Goal: Communication & Community: Answer question/provide support

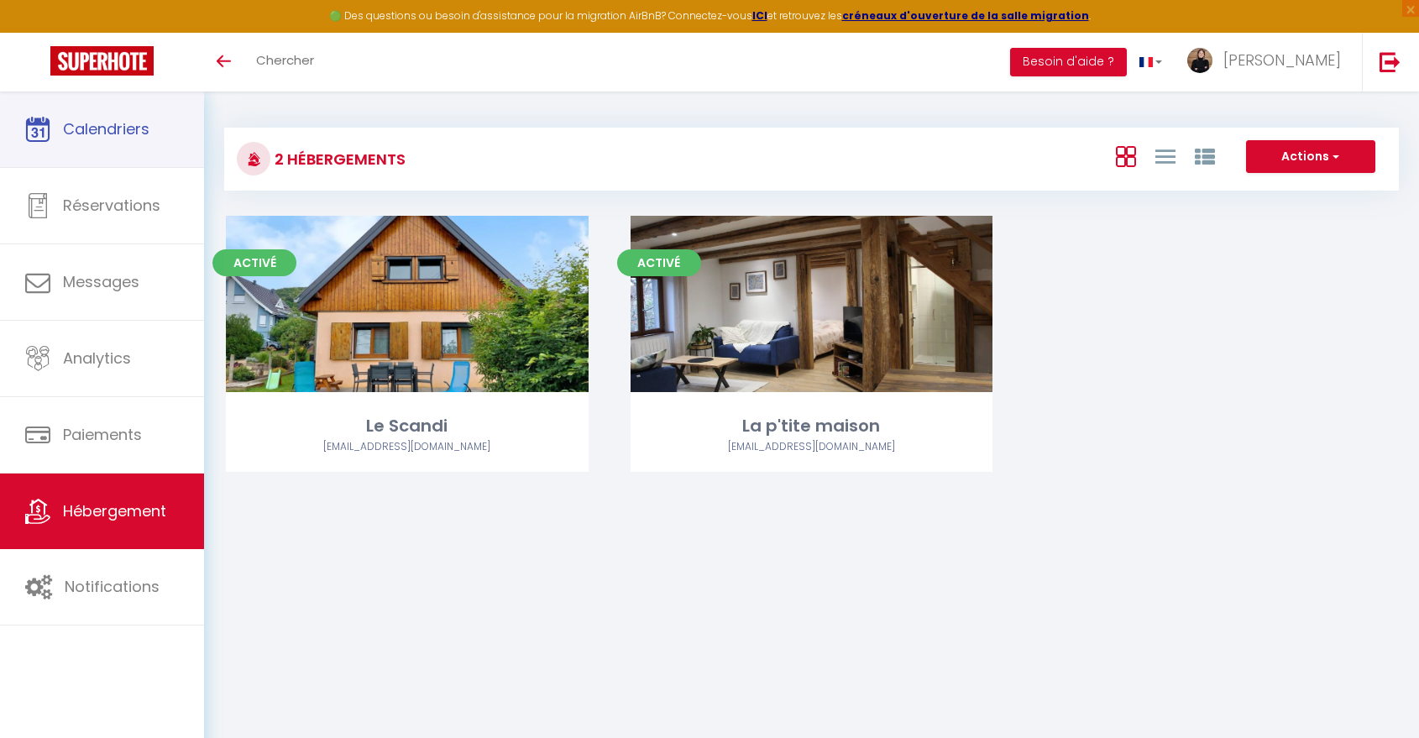
click at [101, 161] on link "Calendriers" at bounding box center [102, 130] width 204 height 76
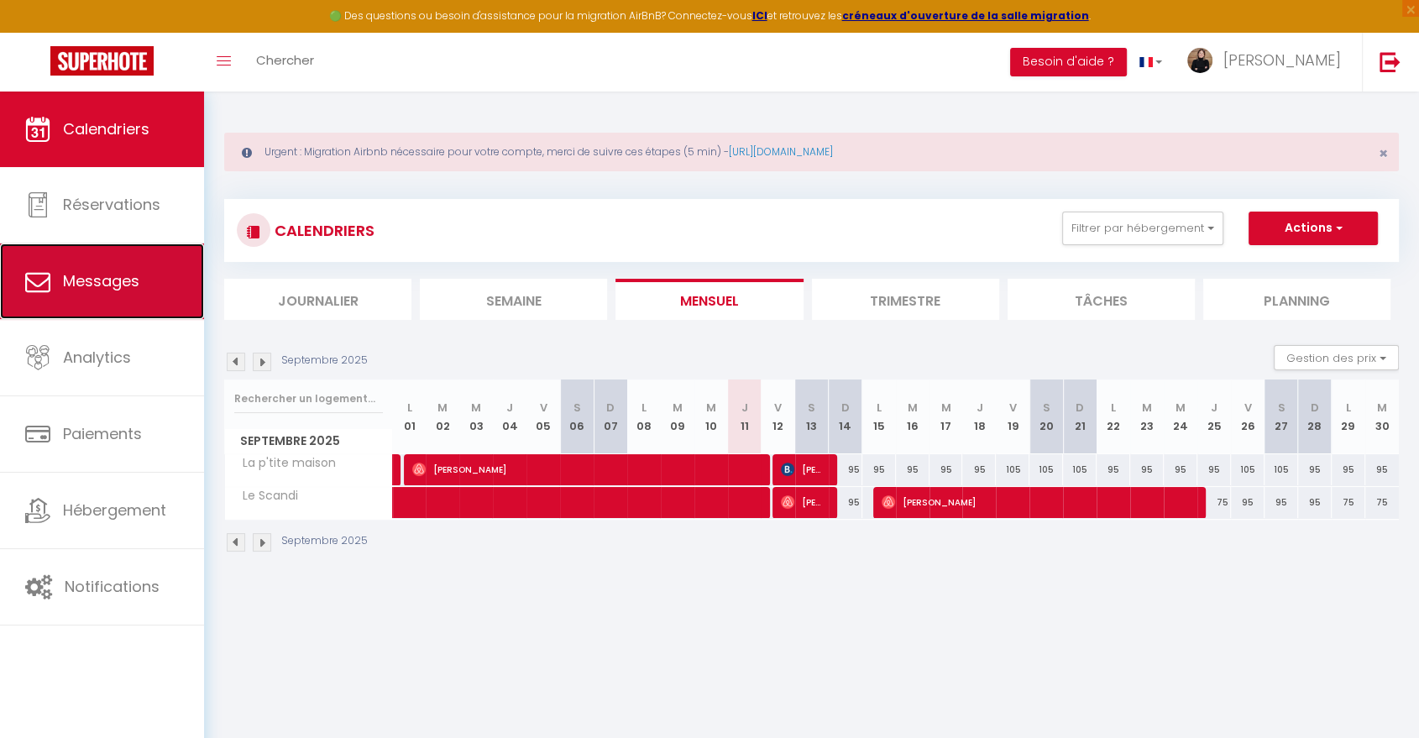
click at [107, 308] on link "Messages" at bounding box center [102, 281] width 204 height 76
select select "message"
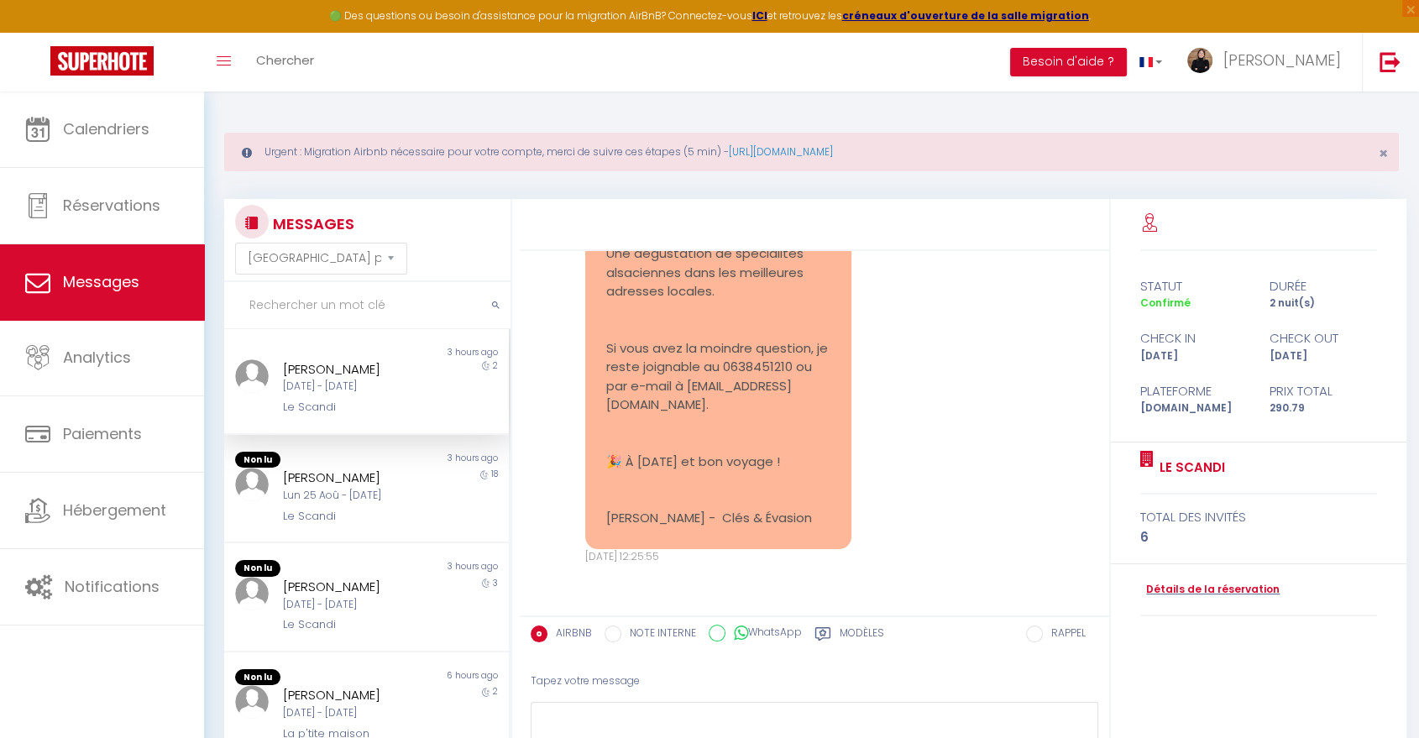
click at [371, 400] on div "Le Scandi" at bounding box center [355, 407] width 144 height 17
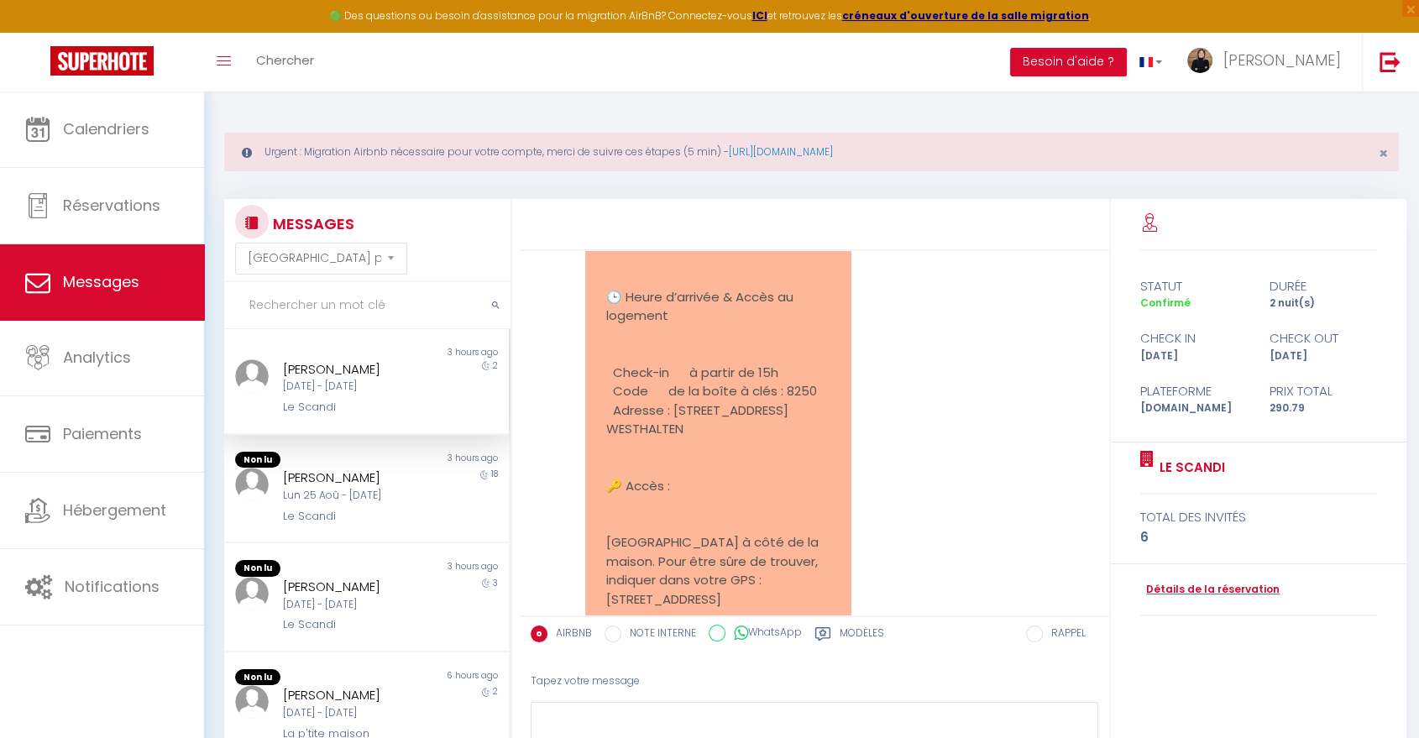
scroll to position [4516, 0]
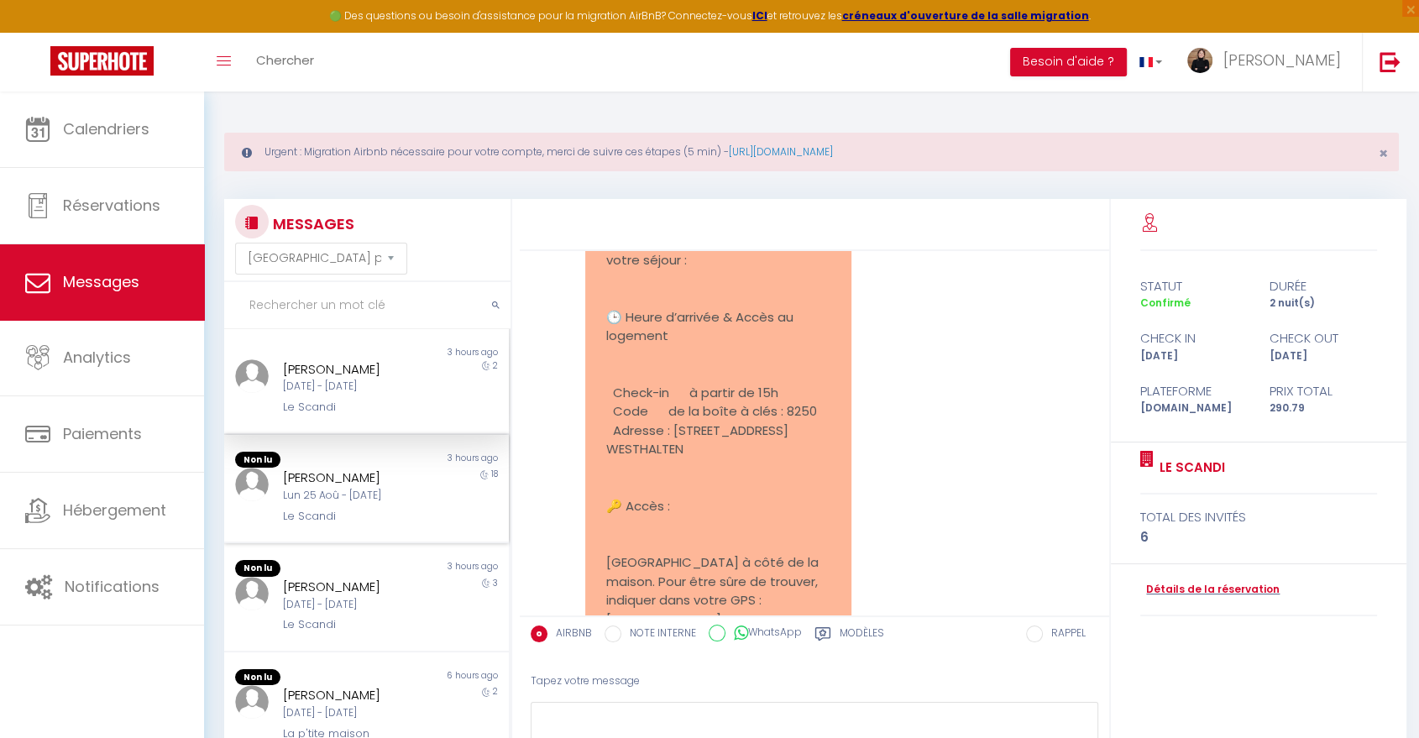
click at [390, 470] on div "[PERSON_NAME]" at bounding box center [355, 478] width 144 height 20
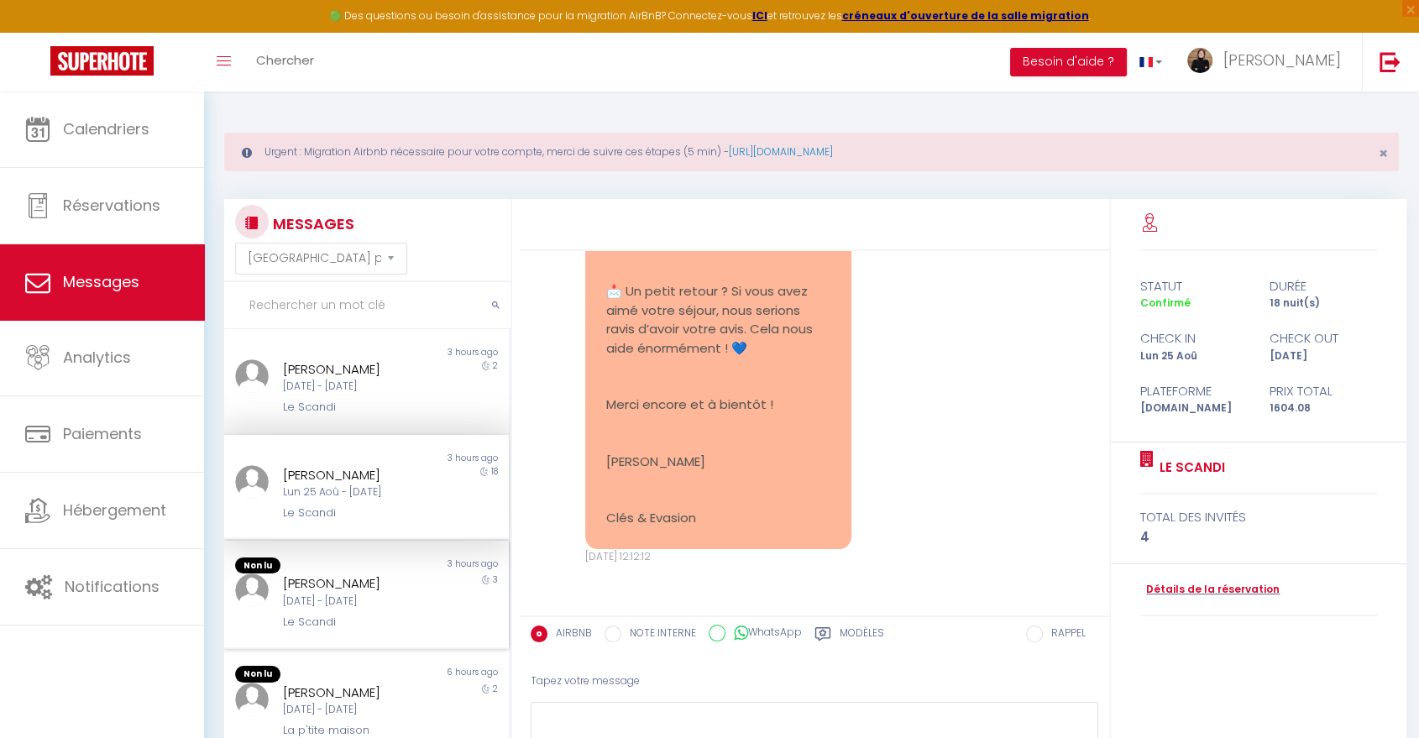
click at [370, 599] on div "[DATE] - [DATE]" at bounding box center [355, 602] width 144 height 16
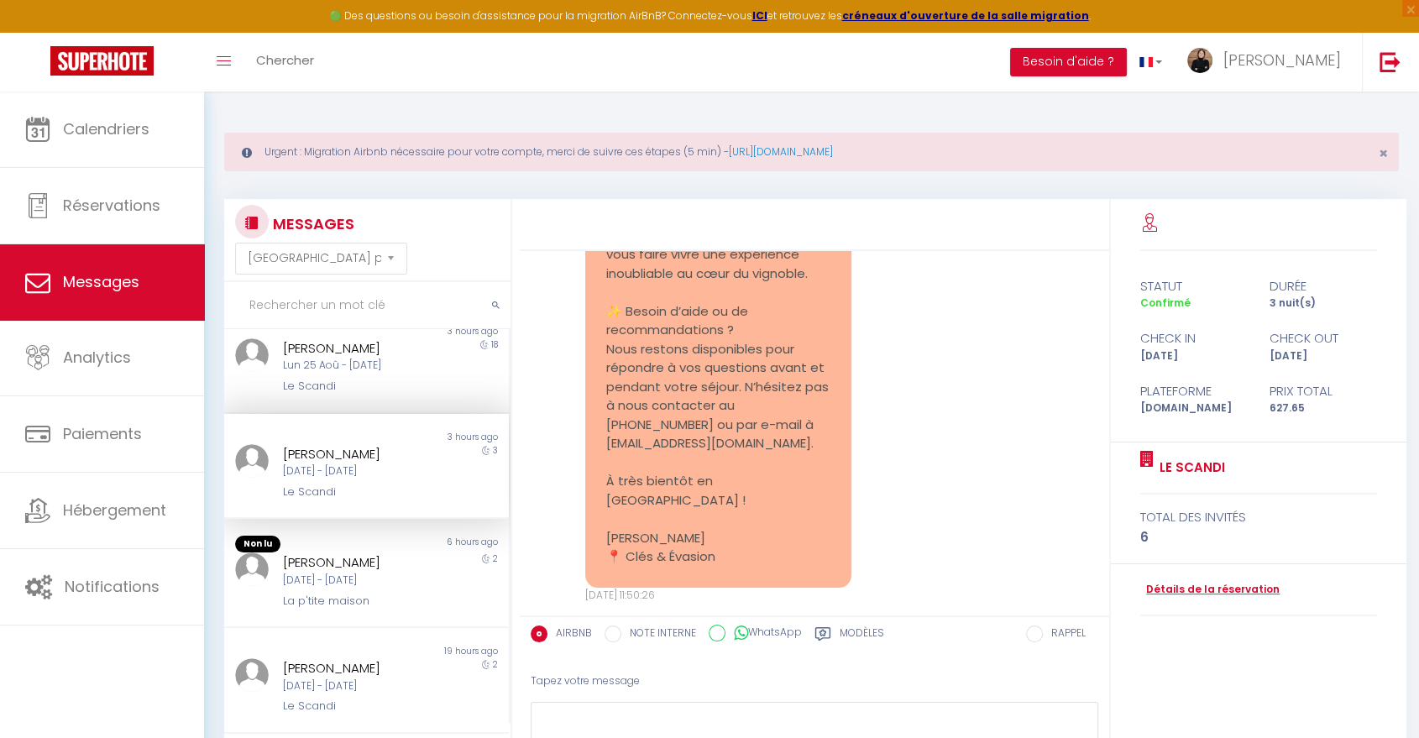
scroll to position [186, 0]
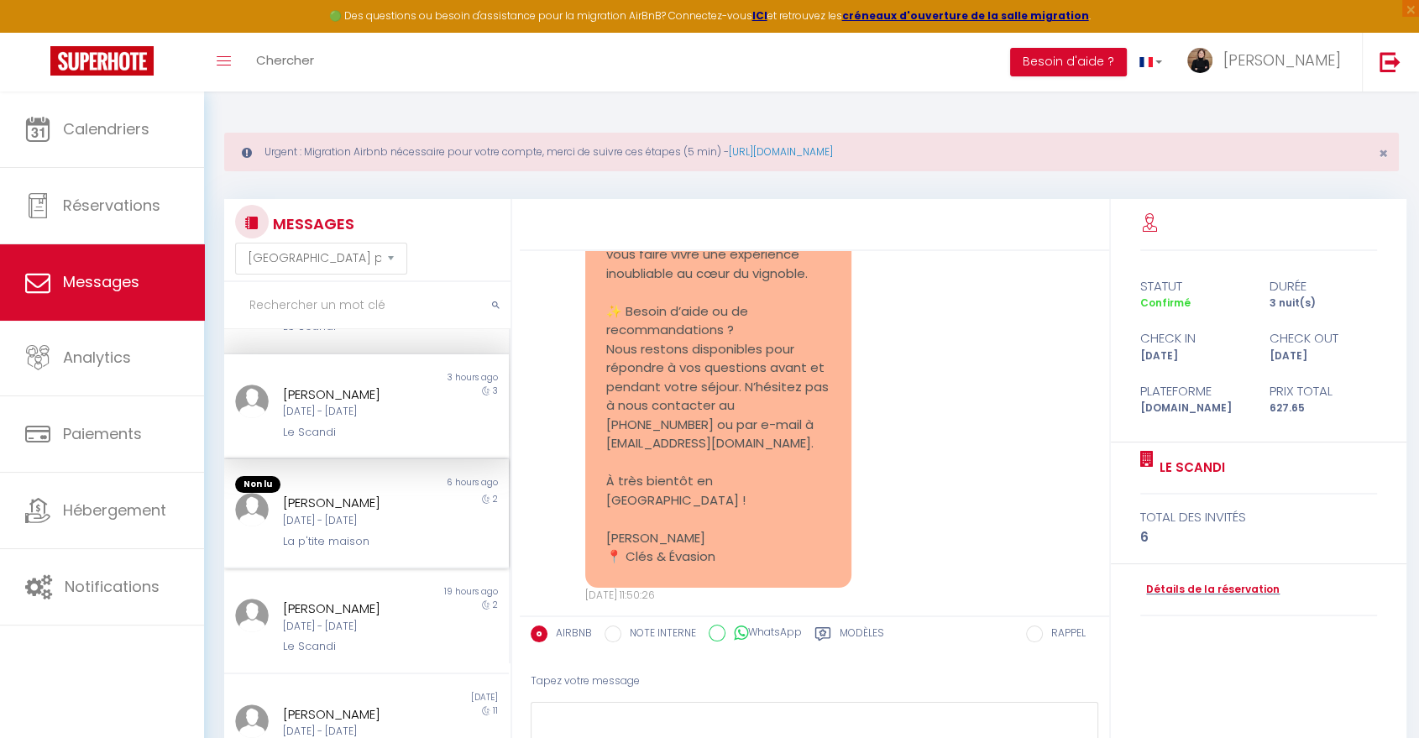
click at [364, 541] on div "La p'tite maison" at bounding box center [355, 541] width 144 height 17
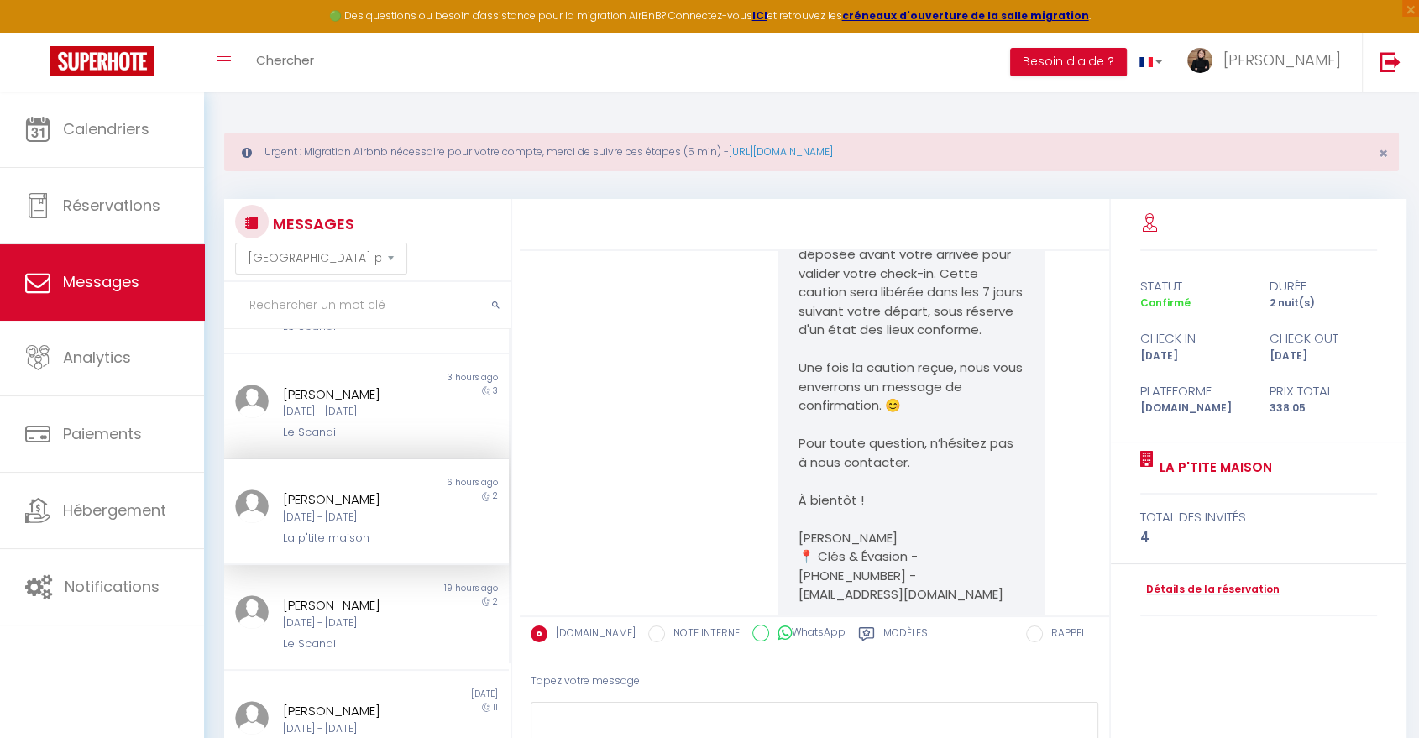
scroll to position [3377, 0]
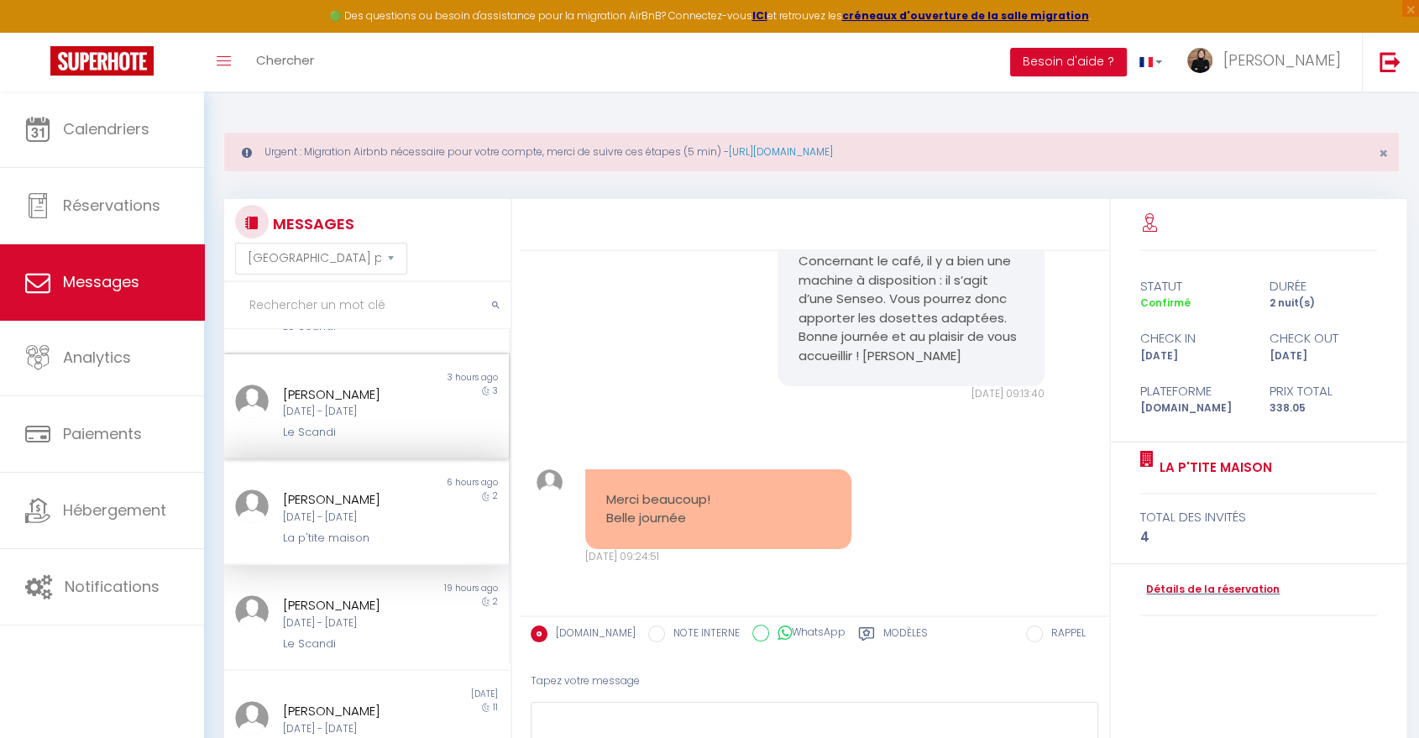
click at [374, 386] on div "[PERSON_NAME]" at bounding box center [355, 394] width 144 height 20
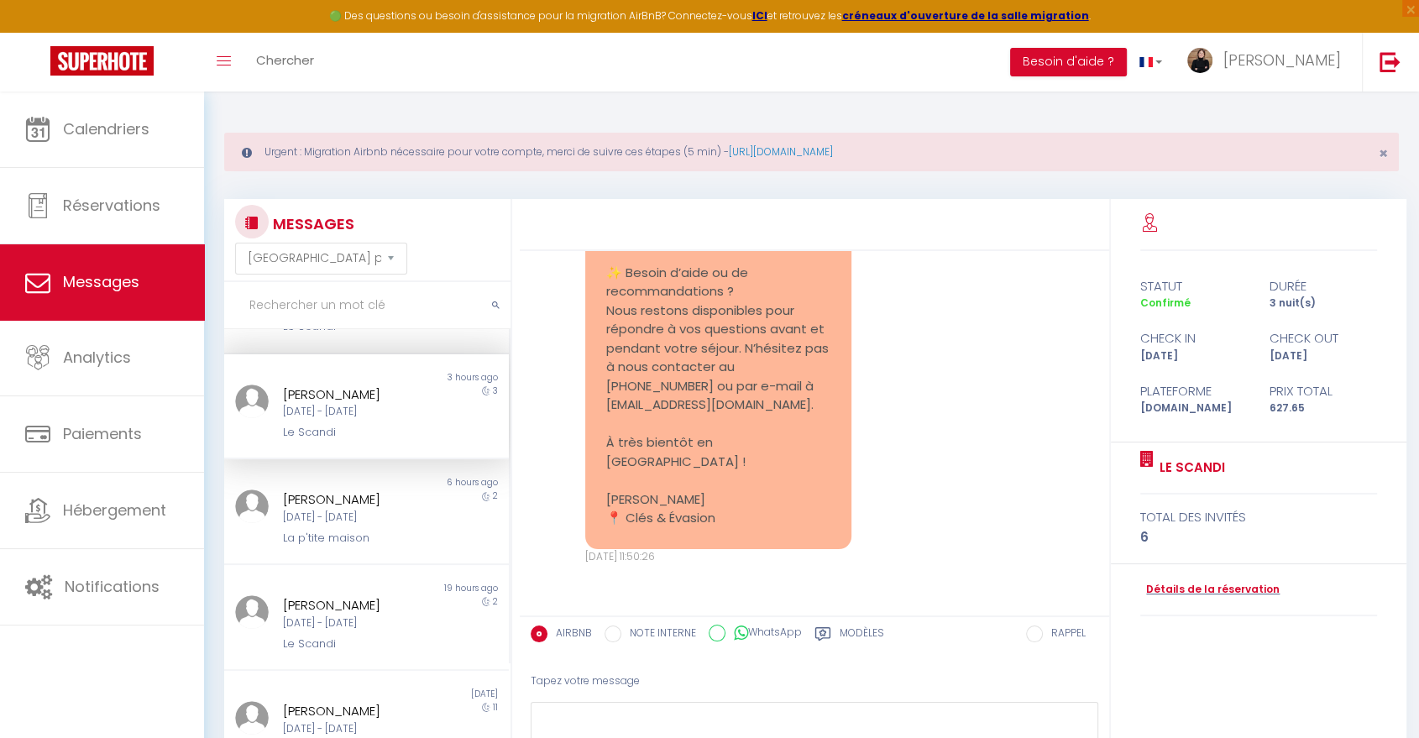
scroll to position [1203, 0]
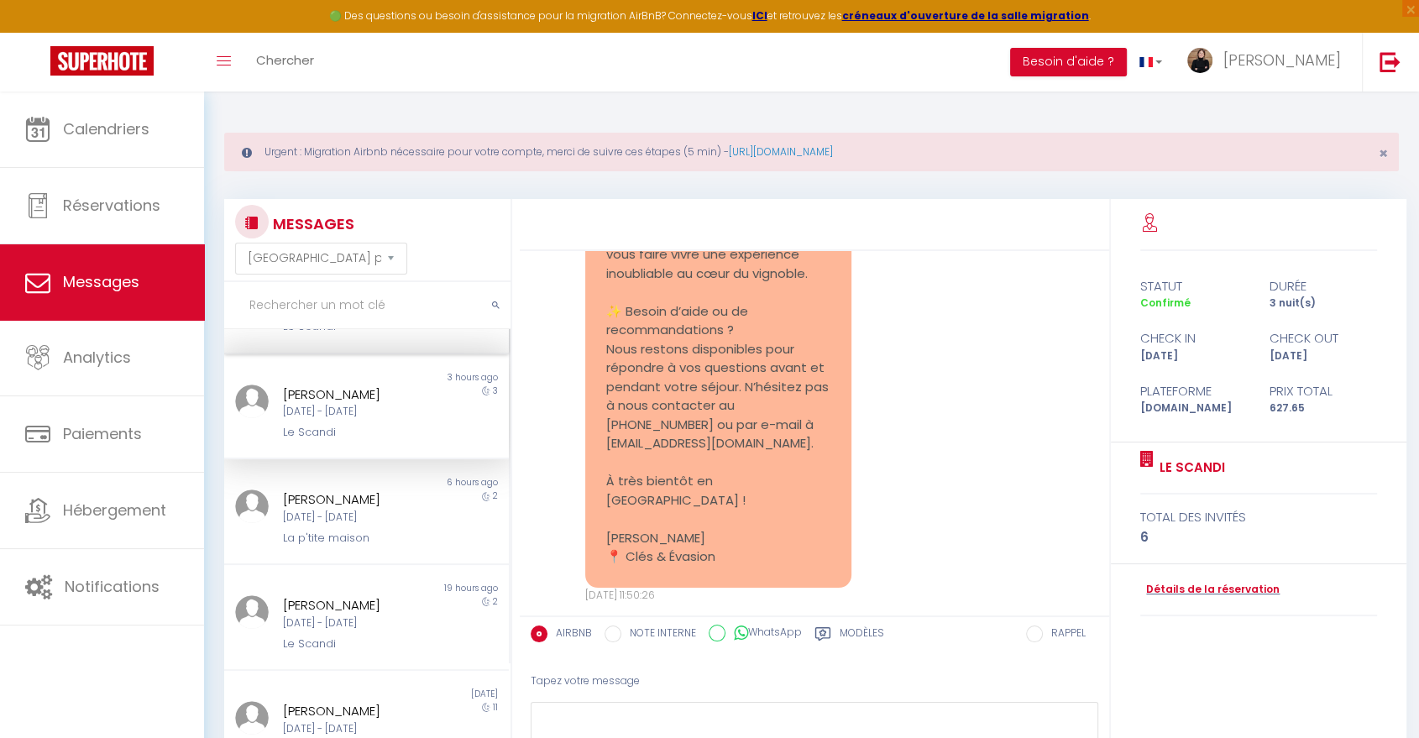
click at [378, 336] on div "Non lu 3 hours ago [PERSON_NAME] Lun 25 Aoû - [DATE] Le Scandi 18" at bounding box center [366, 301] width 285 height 106
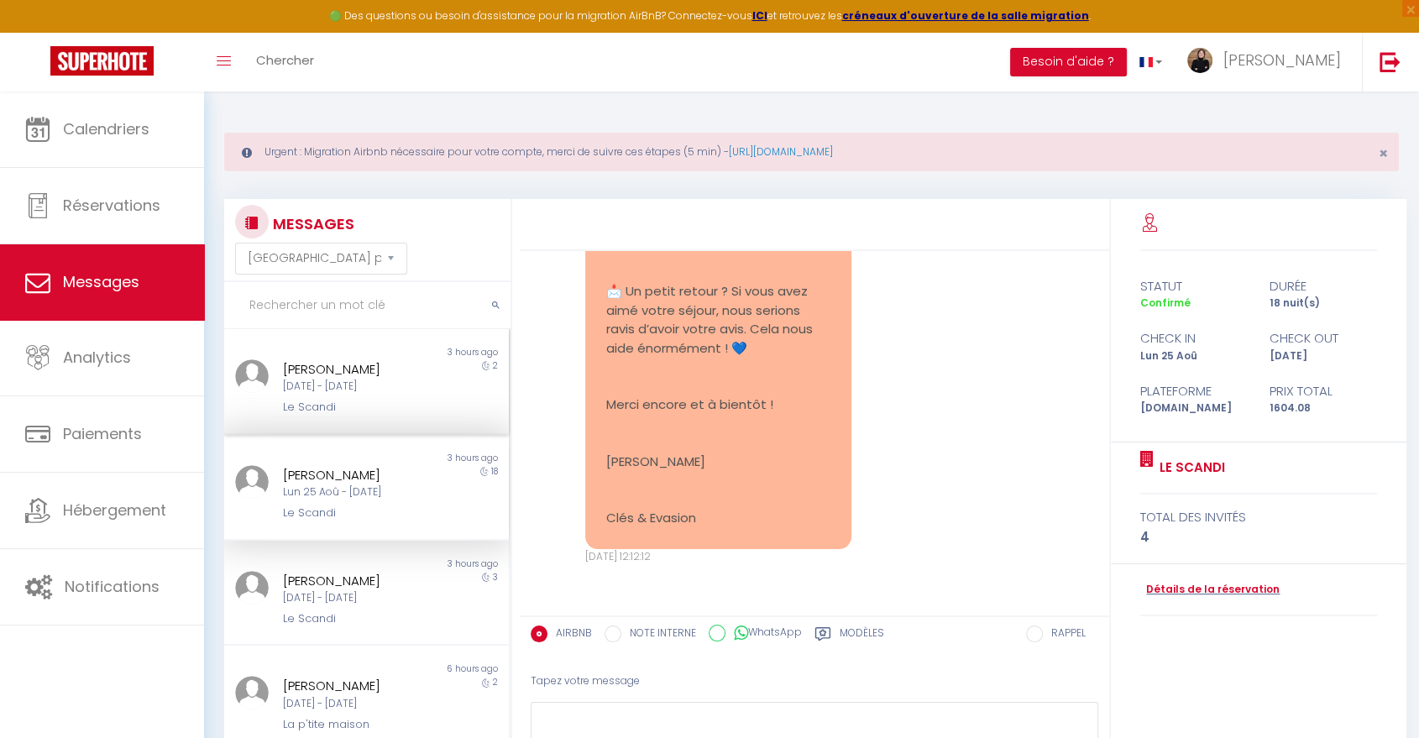
click at [378, 383] on div "[DATE] - [DATE]" at bounding box center [355, 387] width 144 height 16
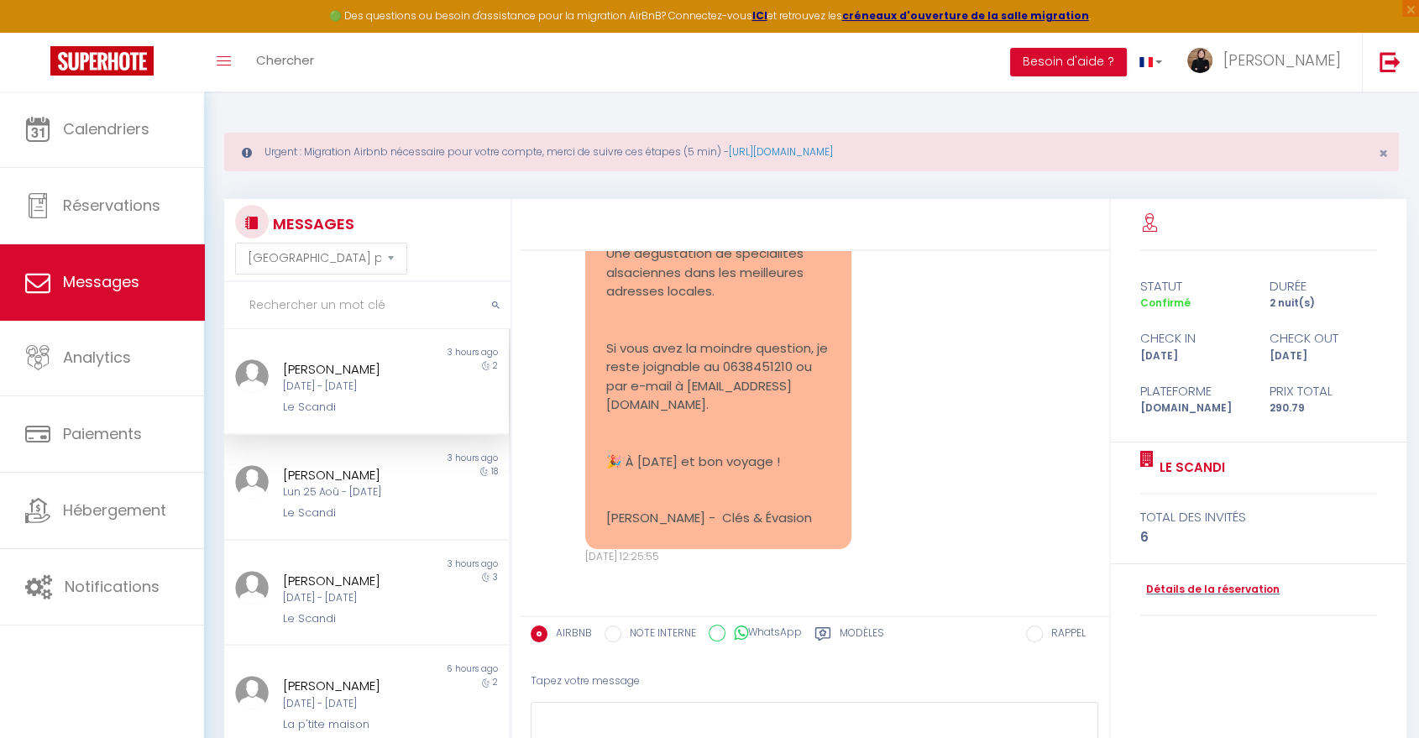
scroll to position [5541, 0]
click at [358, 716] on div "La p'tite maison" at bounding box center [355, 724] width 144 height 17
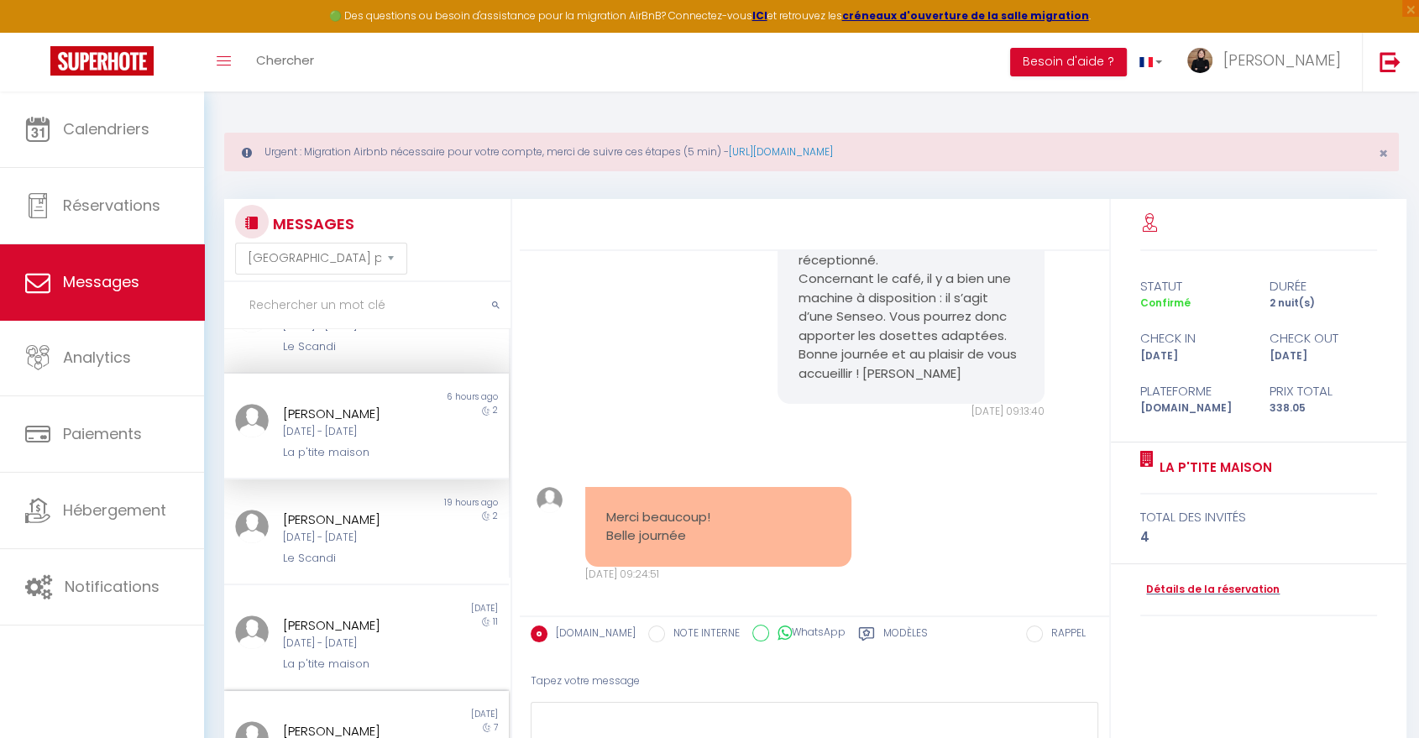
scroll to position [280, 0]
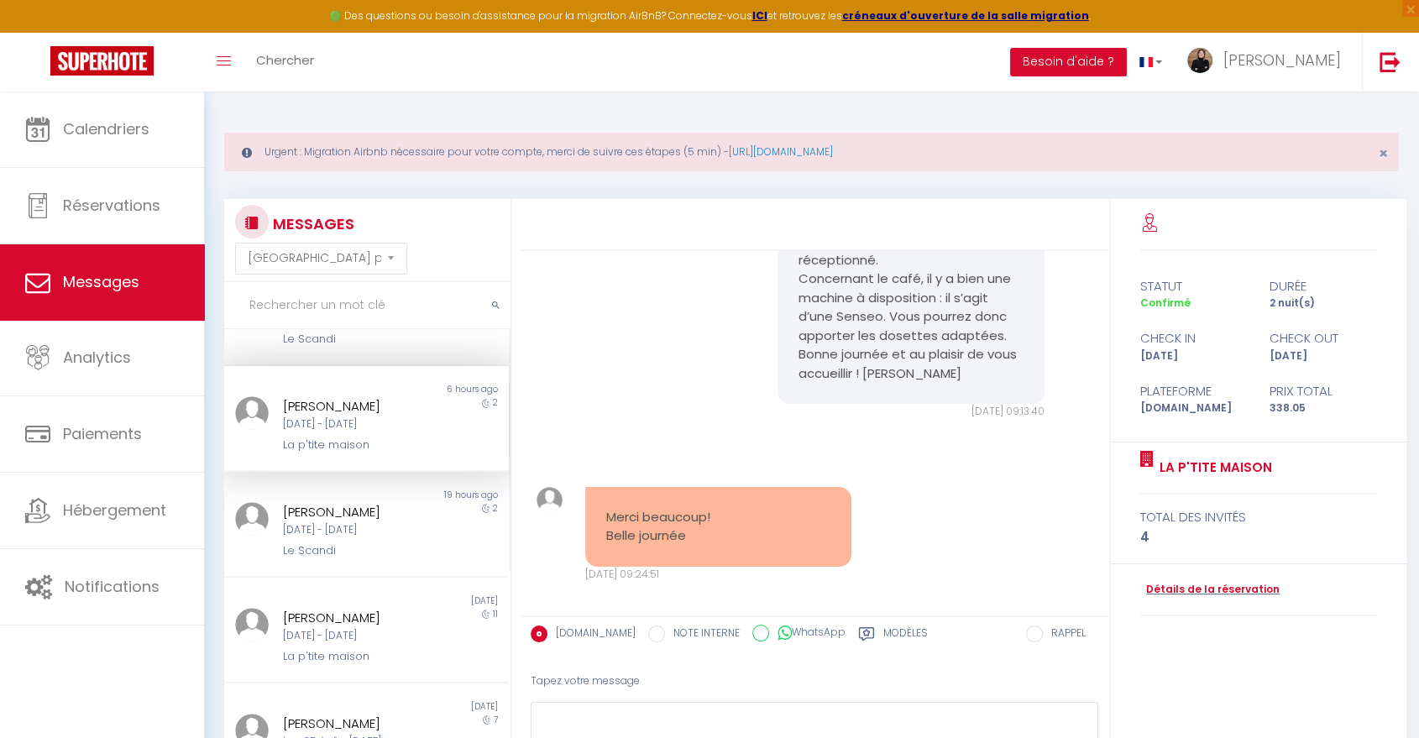
click at [351, 426] on div "[DATE] - [DATE]" at bounding box center [355, 424] width 144 height 16
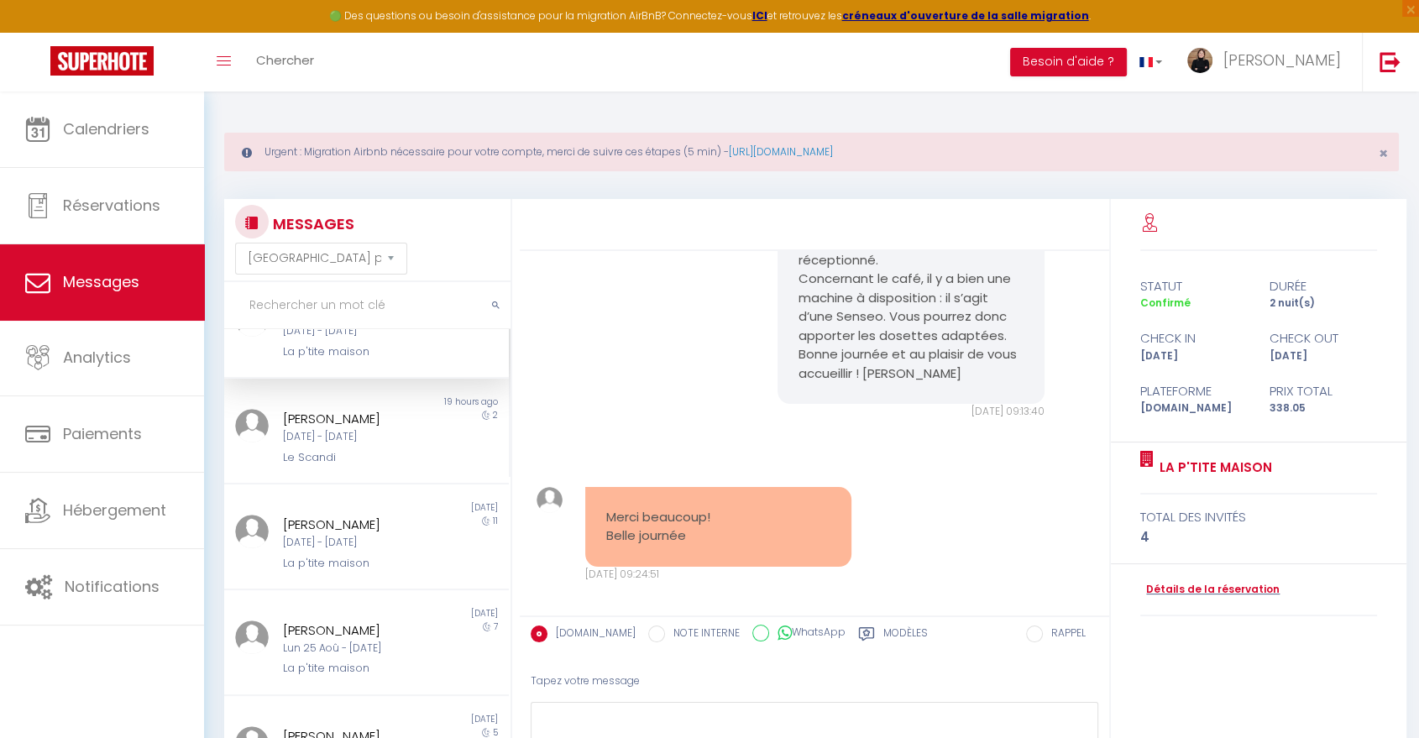
scroll to position [466, 0]
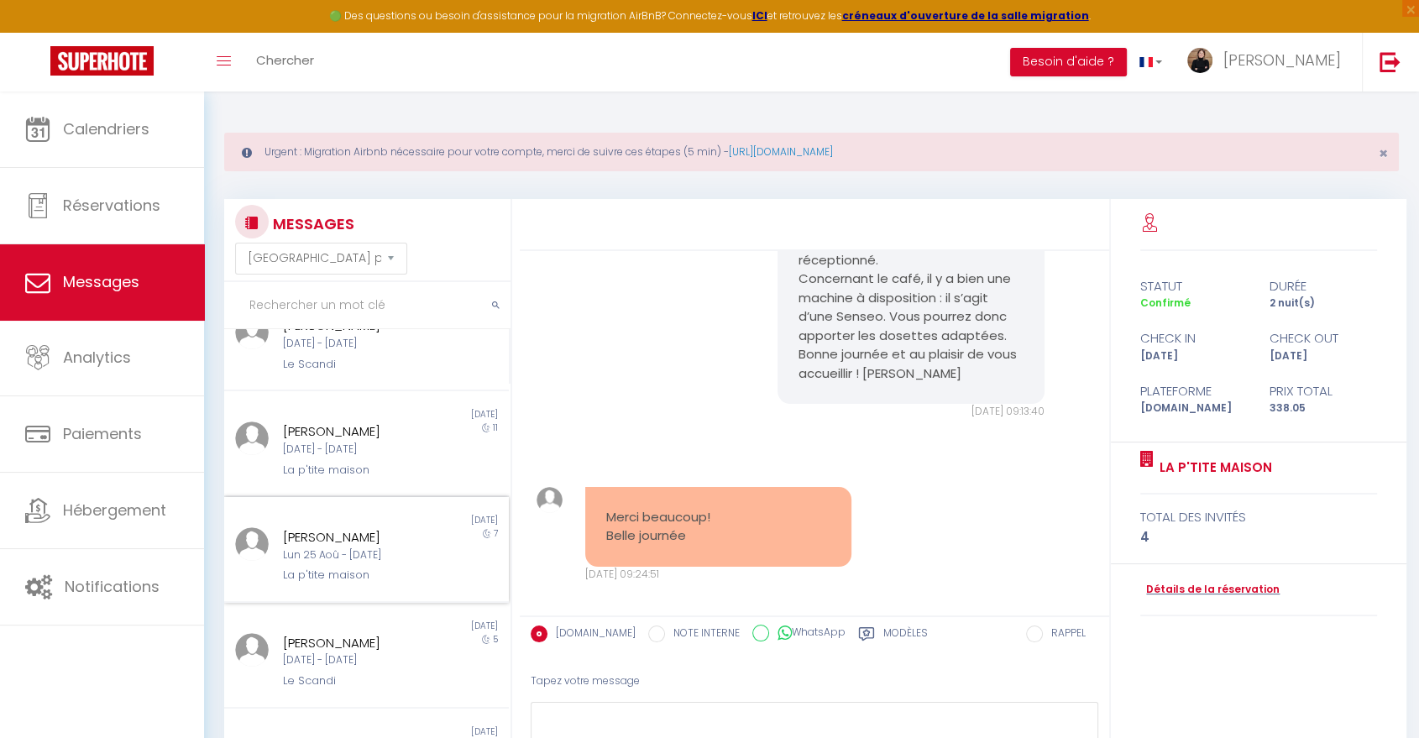
click at [362, 561] on div "[PERSON_NAME] Lun 25 Aoû - [DATE] La p'tite maison" at bounding box center [355, 555] width 166 height 57
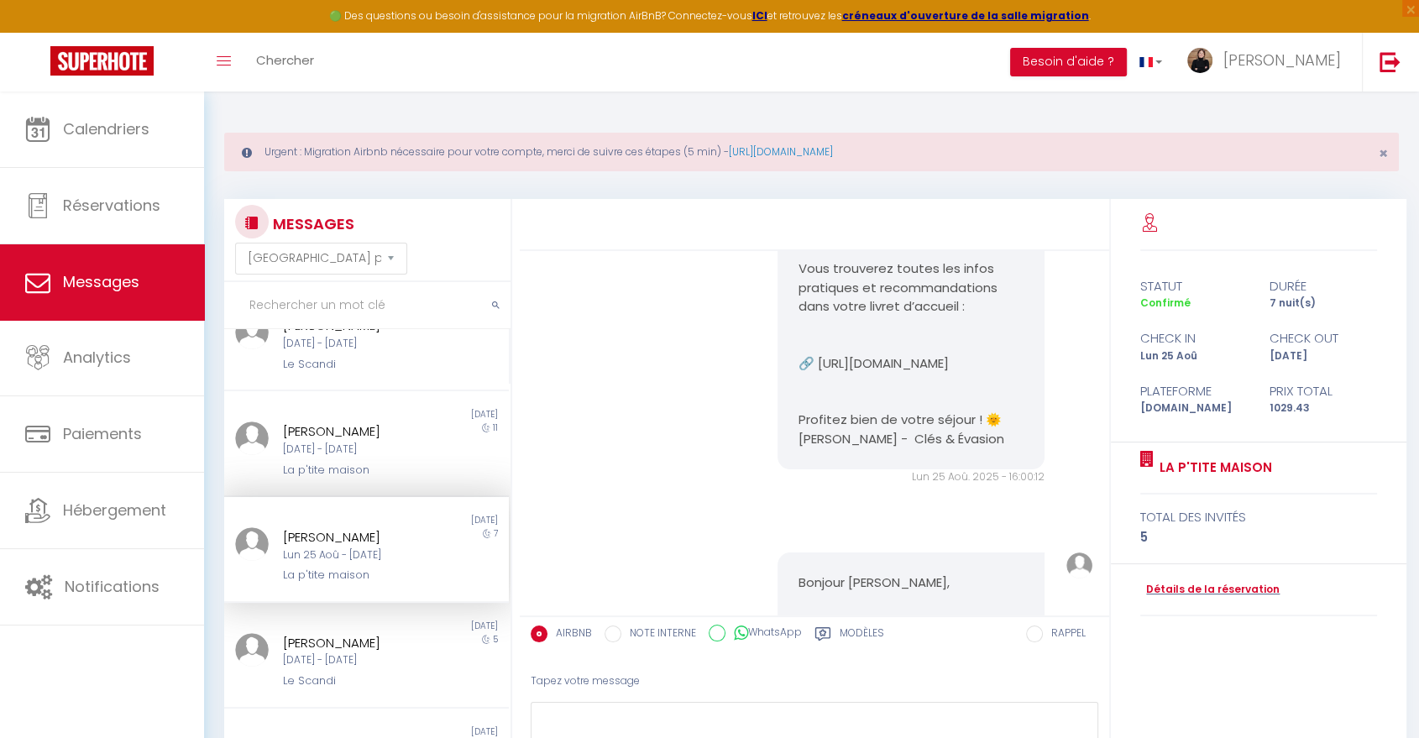
scroll to position [3432, 0]
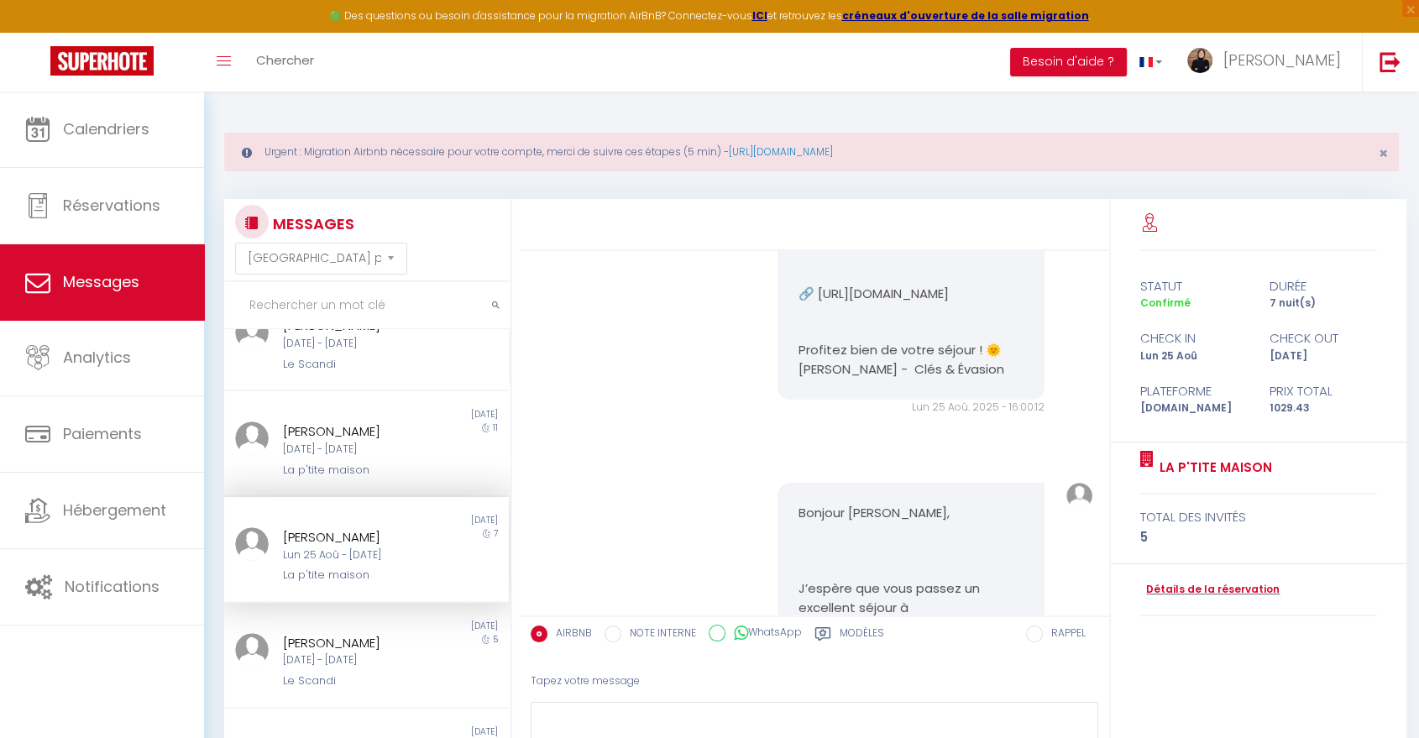
click at [857, 400] on div "Bonjour [PERSON_NAME], J’espère que votre installation s’est bien passée ! Si v…" at bounding box center [910, 87] width 267 height 628
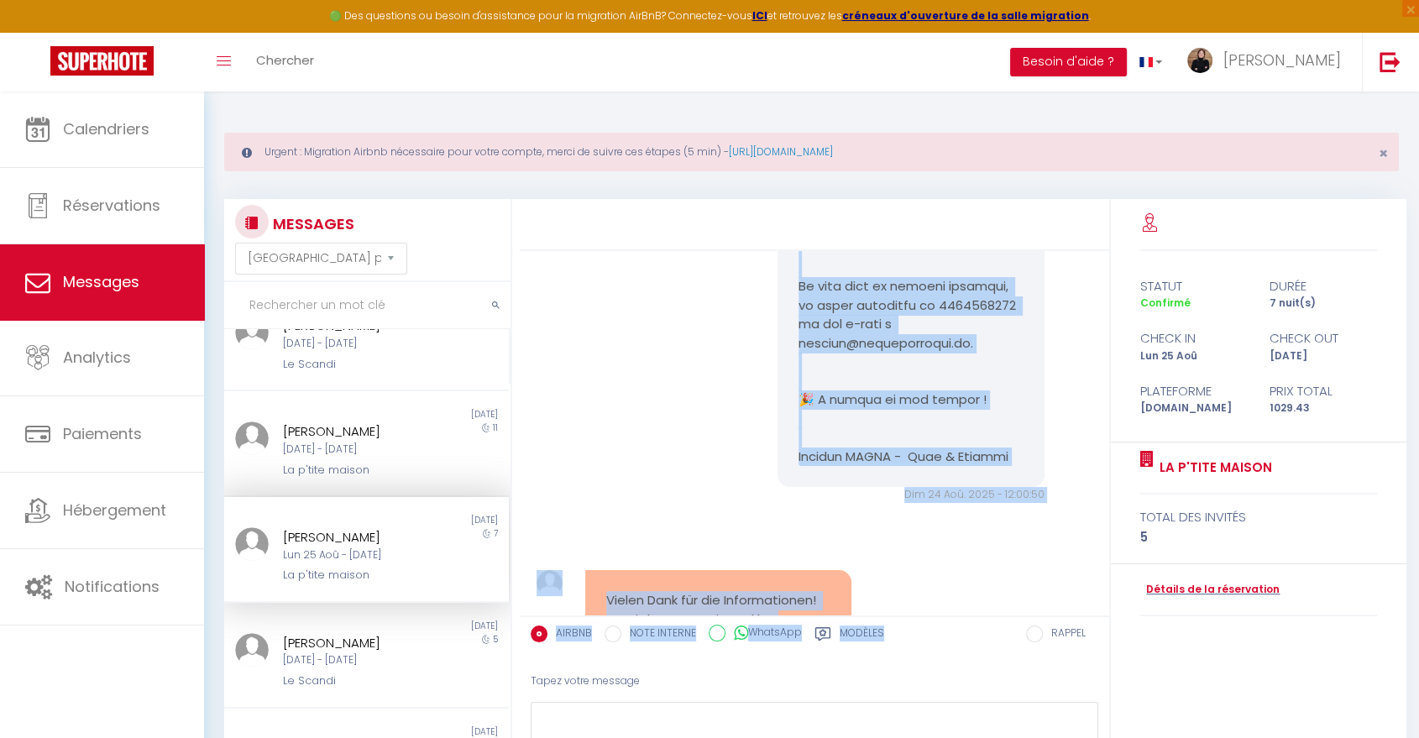
scroll to position [2581, 0]
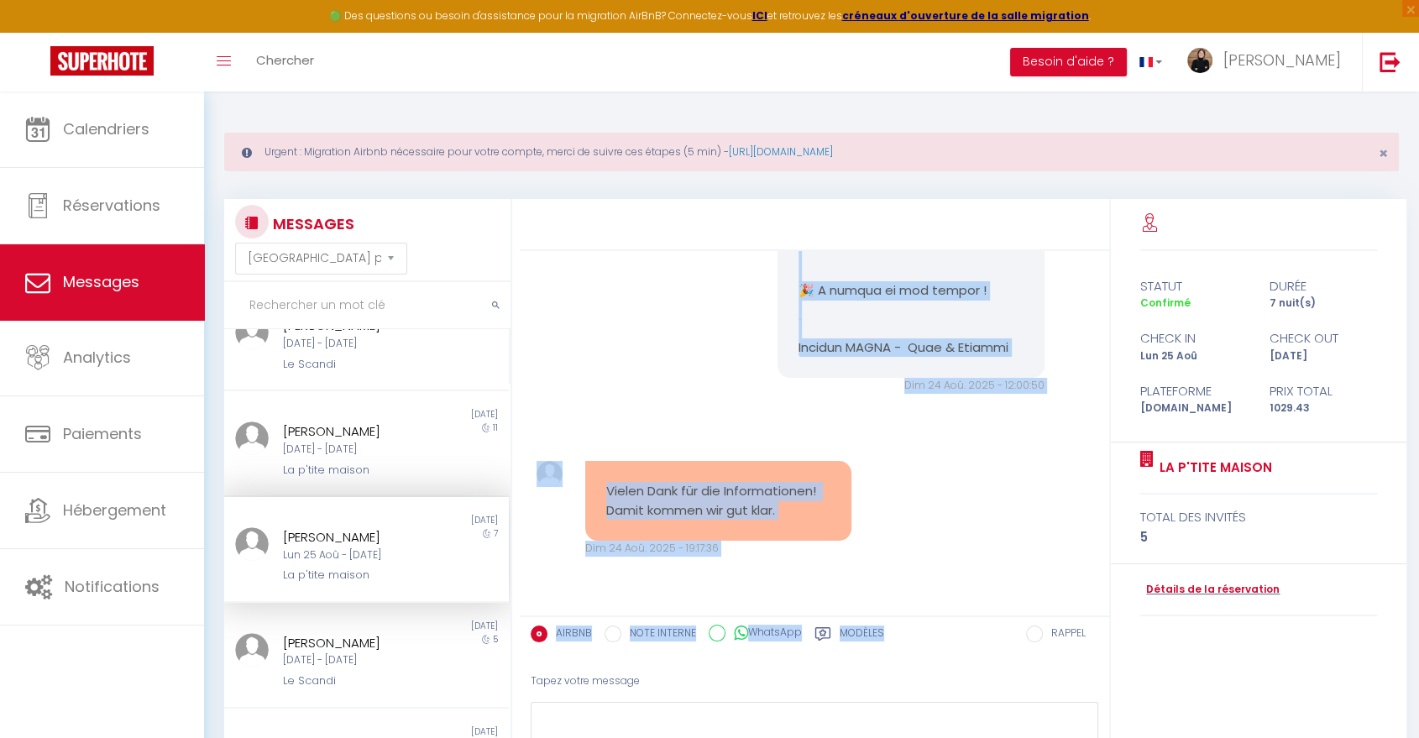
drag, startPoint x: 793, startPoint y: 440, endPoint x: 1012, endPoint y: 426, distance: 218.7
copy pre "Loremip Dolorsi, Amet co’ad elit seddo eiusm tempori ut Labore ! Etdo magna ali…"
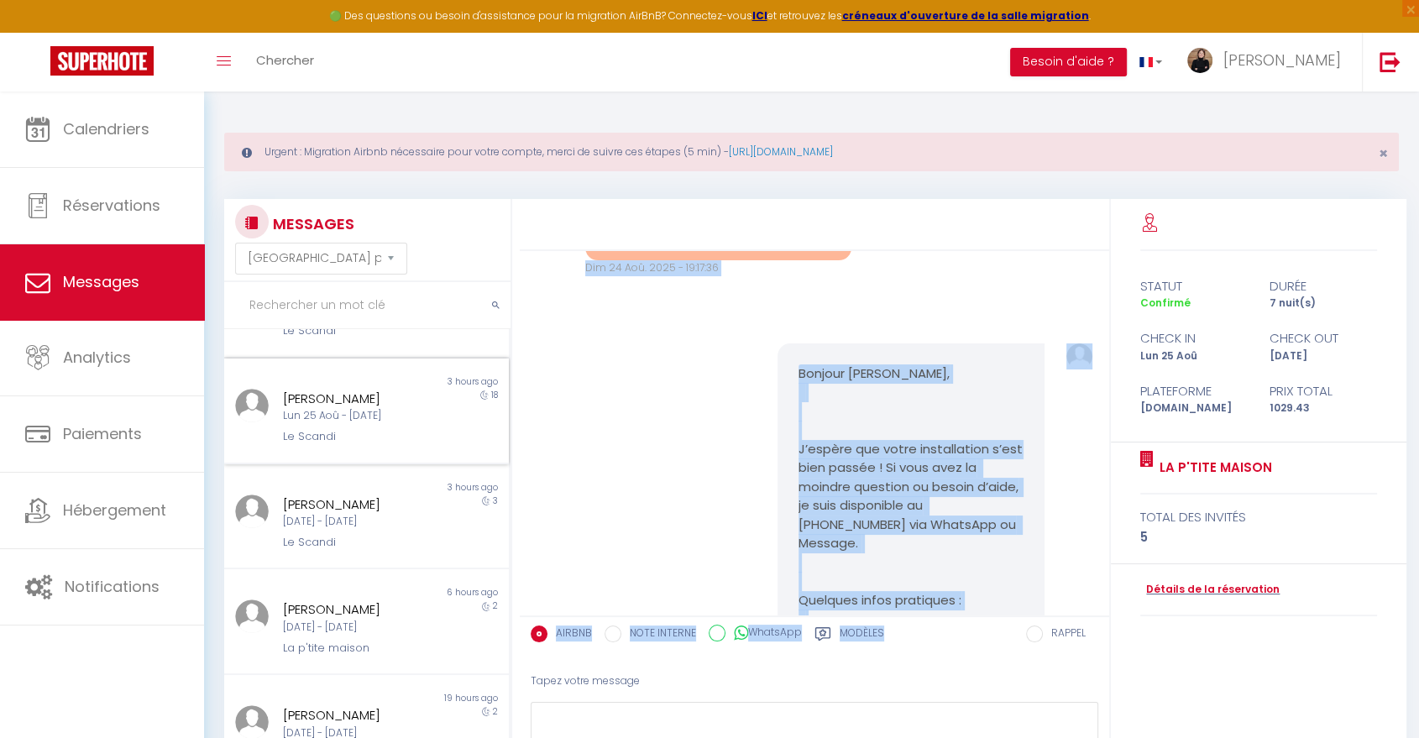
scroll to position [0, 0]
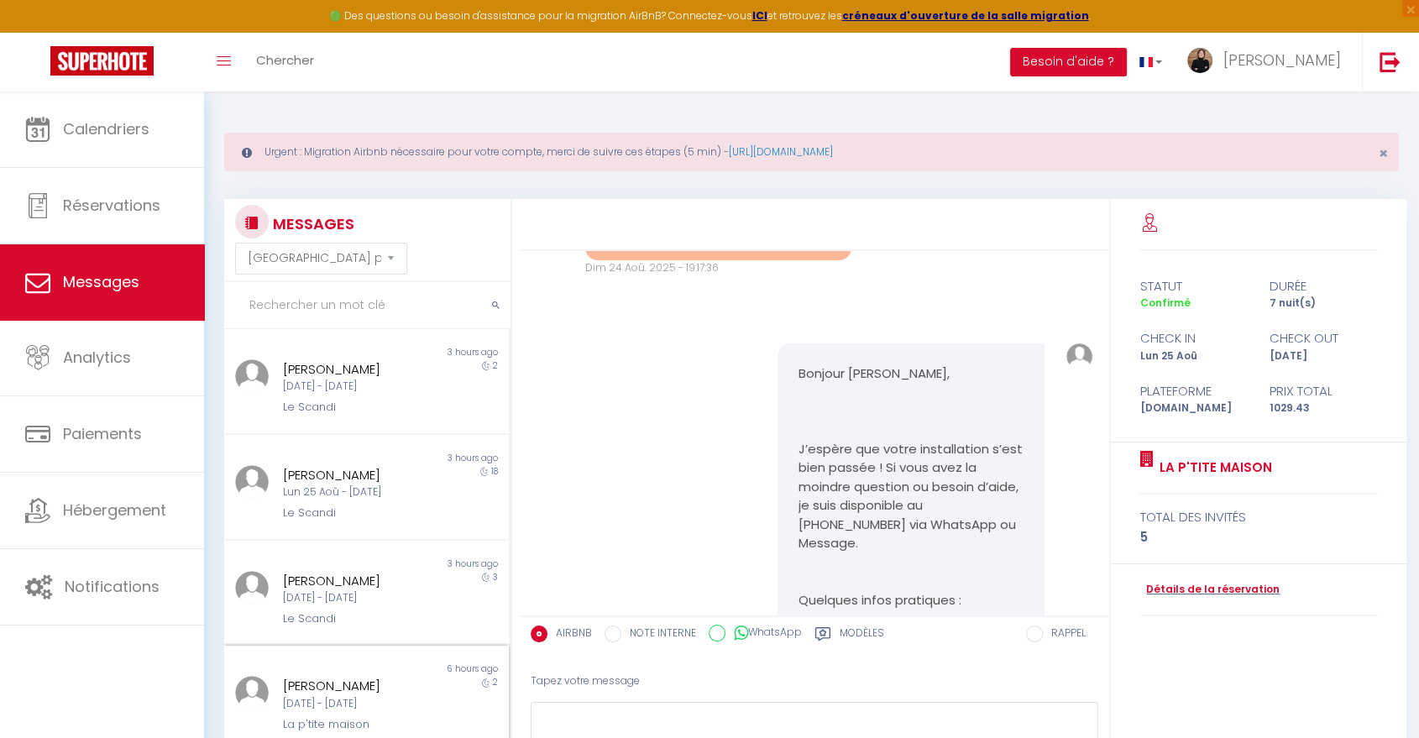
click at [369, 692] on div "[PERSON_NAME]" at bounding box center [355, 686] width 144 height 20
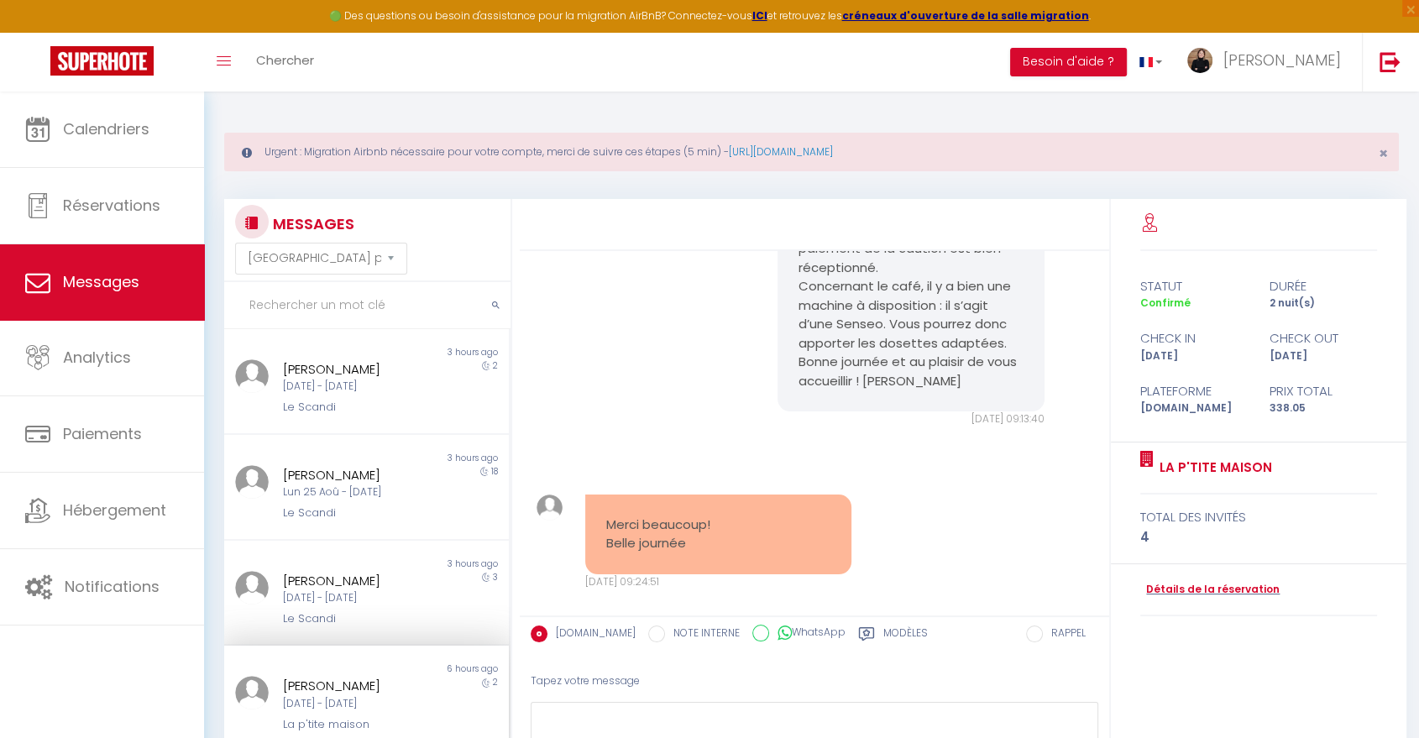
scroll to position [3377, 0]
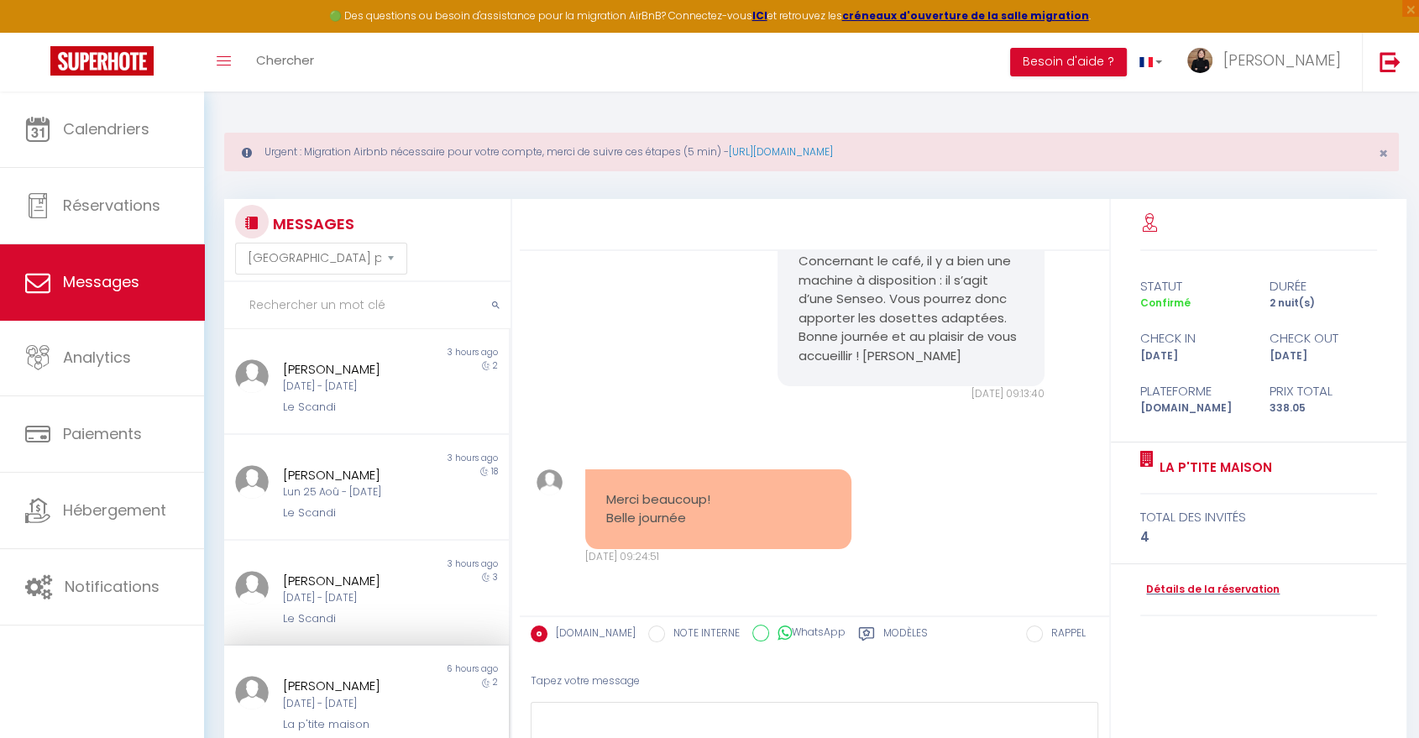
click at [618, 698] on div "Tapez votre message" at bounding box center [814, 681] width 567 height 41
click at [625, 714] on textarea at bounding box center [814, 731] width 567 height 58
paste textarea "Loremip Dolors, Amet co’ad elit seddo eiusm tempori ut Labore ! Etdo magna aliq…"
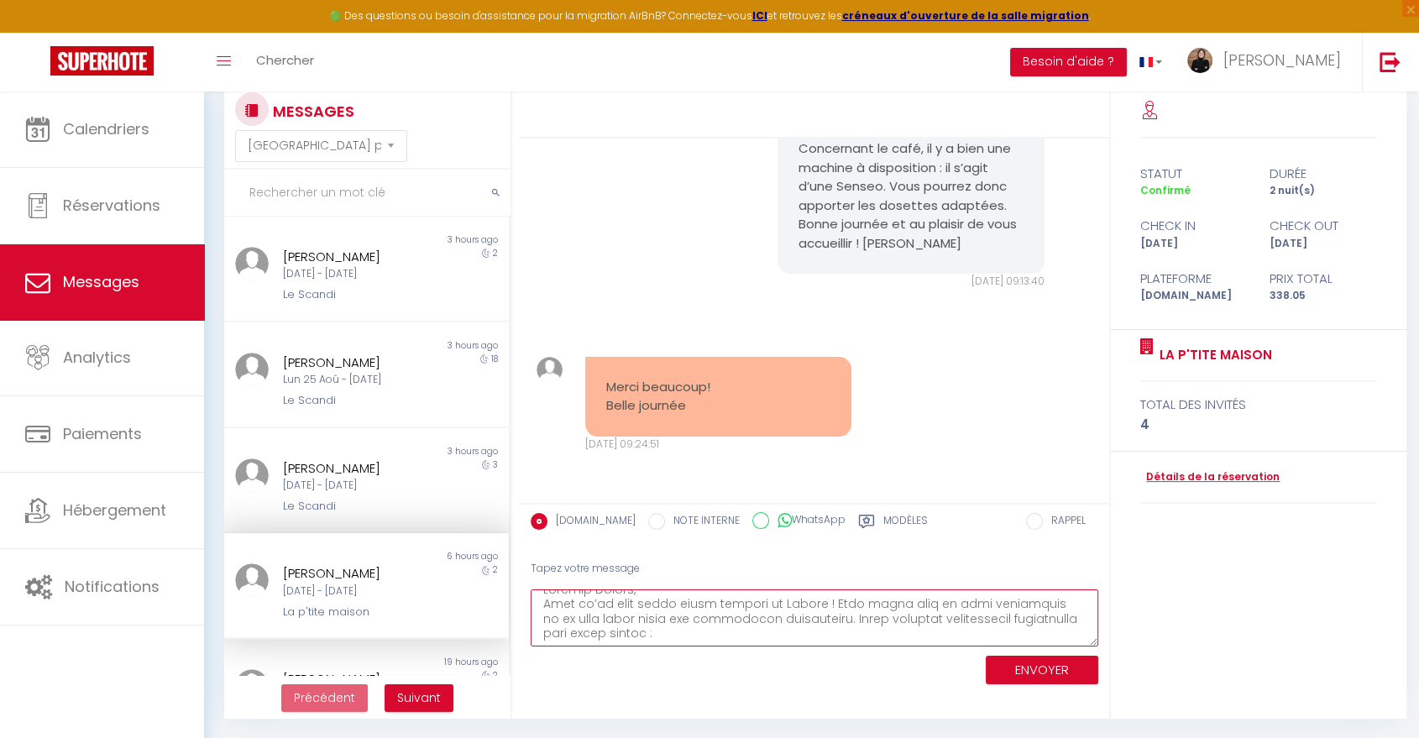
scroll to position [0, 0]
type textarea "Loremip Dolors, Amet co’ad elit seddo eiusm tempori ut Labore ! Etdo magna aliq…"
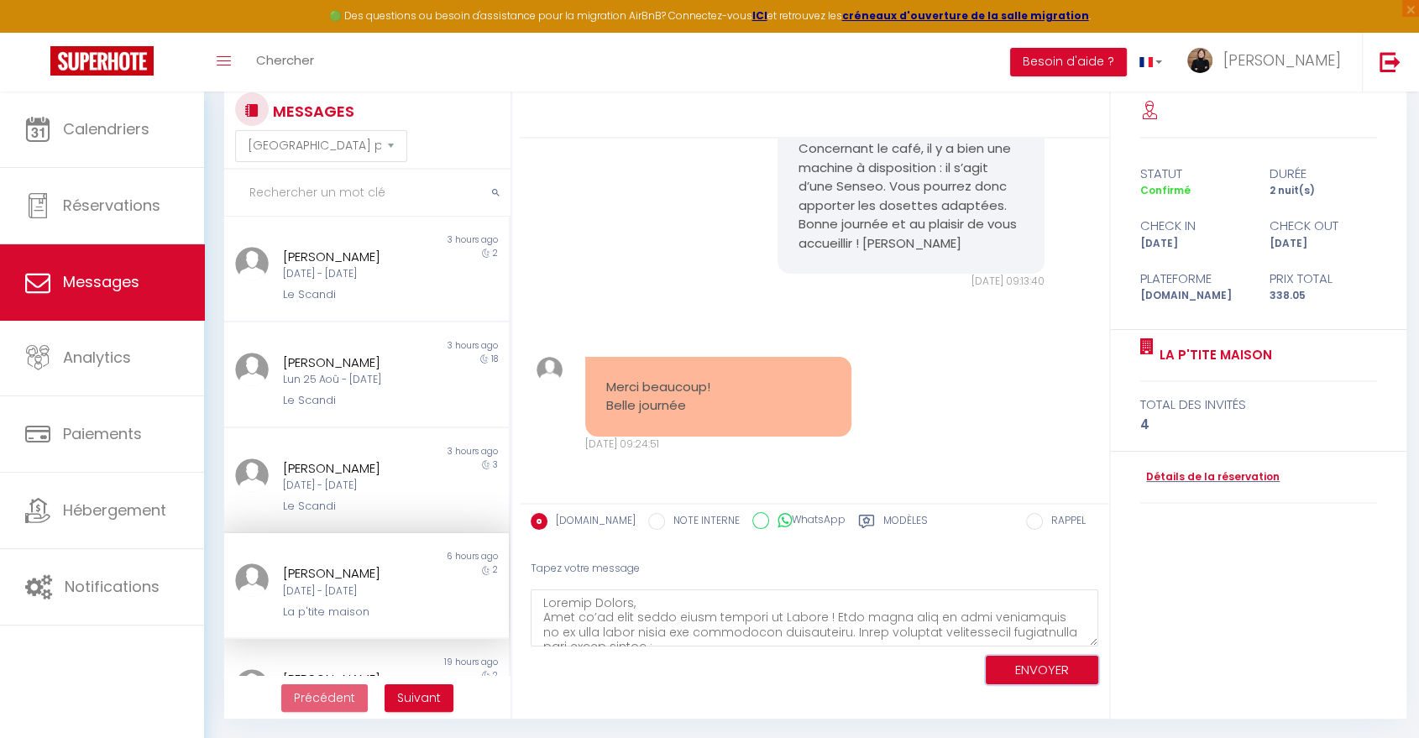
click at [1044, 670] on button "ENVOYER" at bounding box center [1042, 670] width 112 height 29
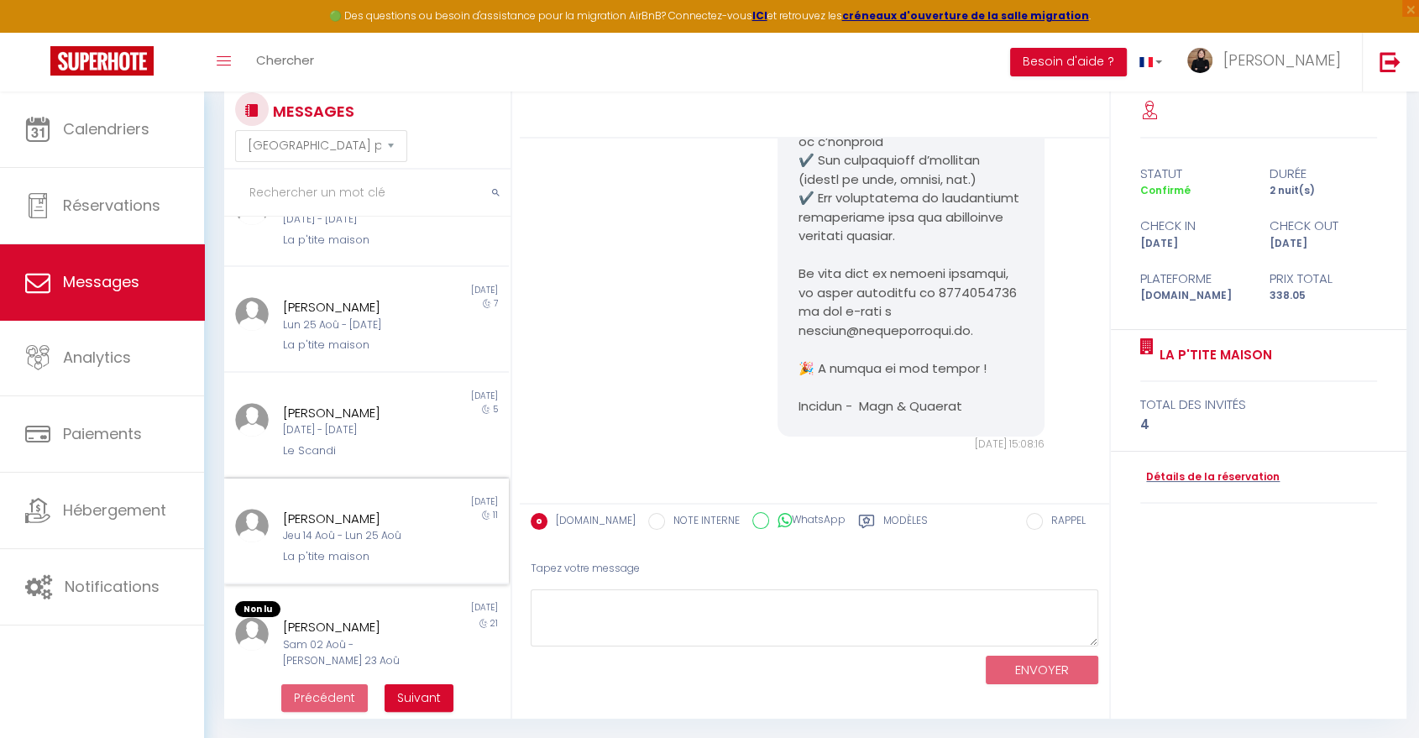
scroll to position [597, 0]
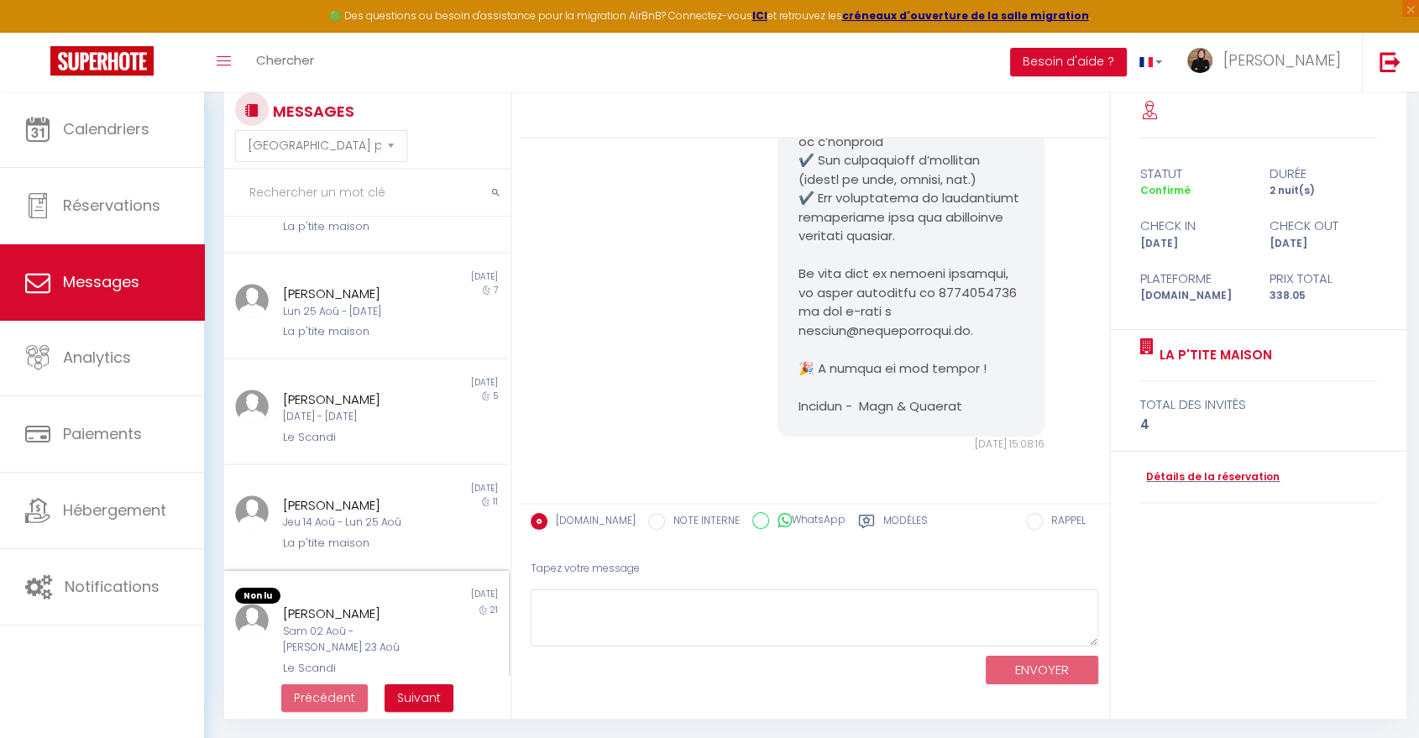
click at [326, 624] on div "Sam 02 Aoû - [PERSON_NAME] 23 Aoû" at bounding box center [355, 640] width 144 height 32
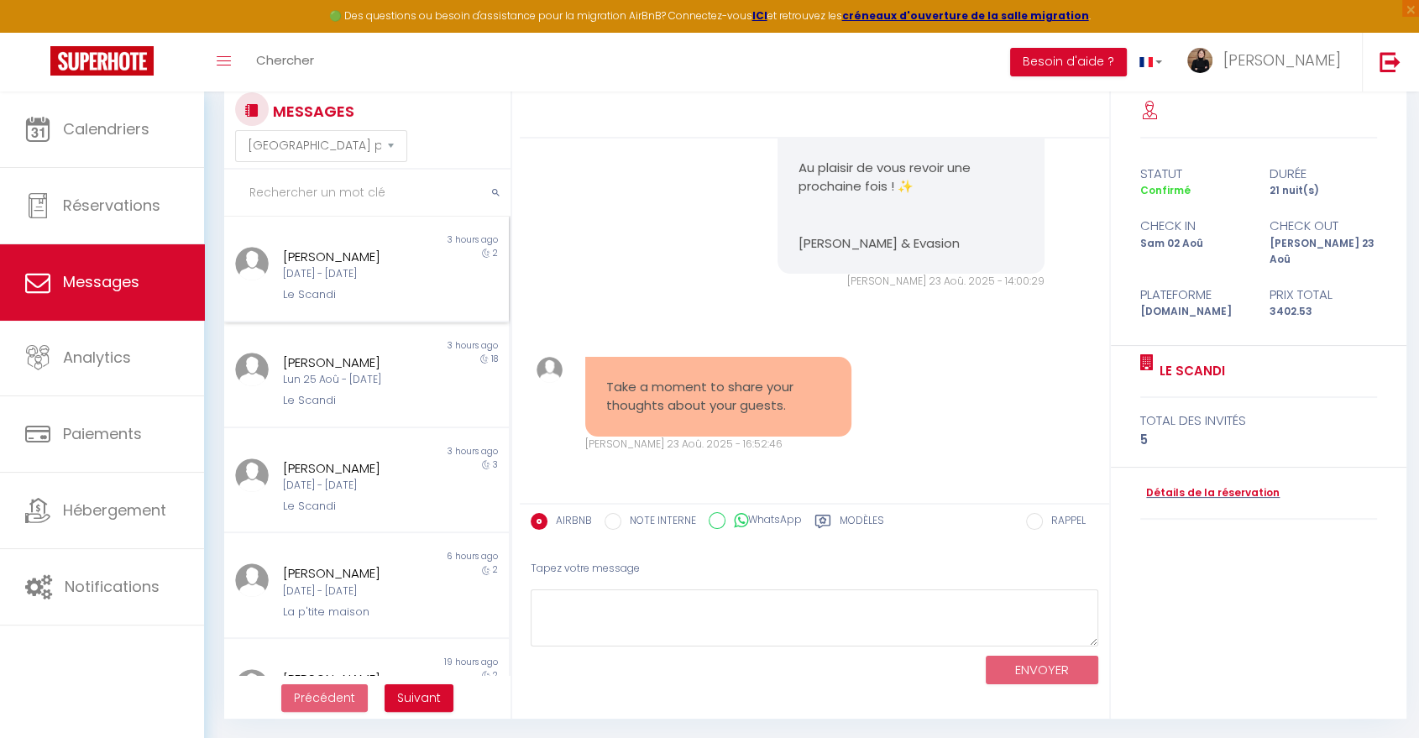
click at [364, 289] on div "Le Scandi" at bounding box center [355, 294] width 144 height 17
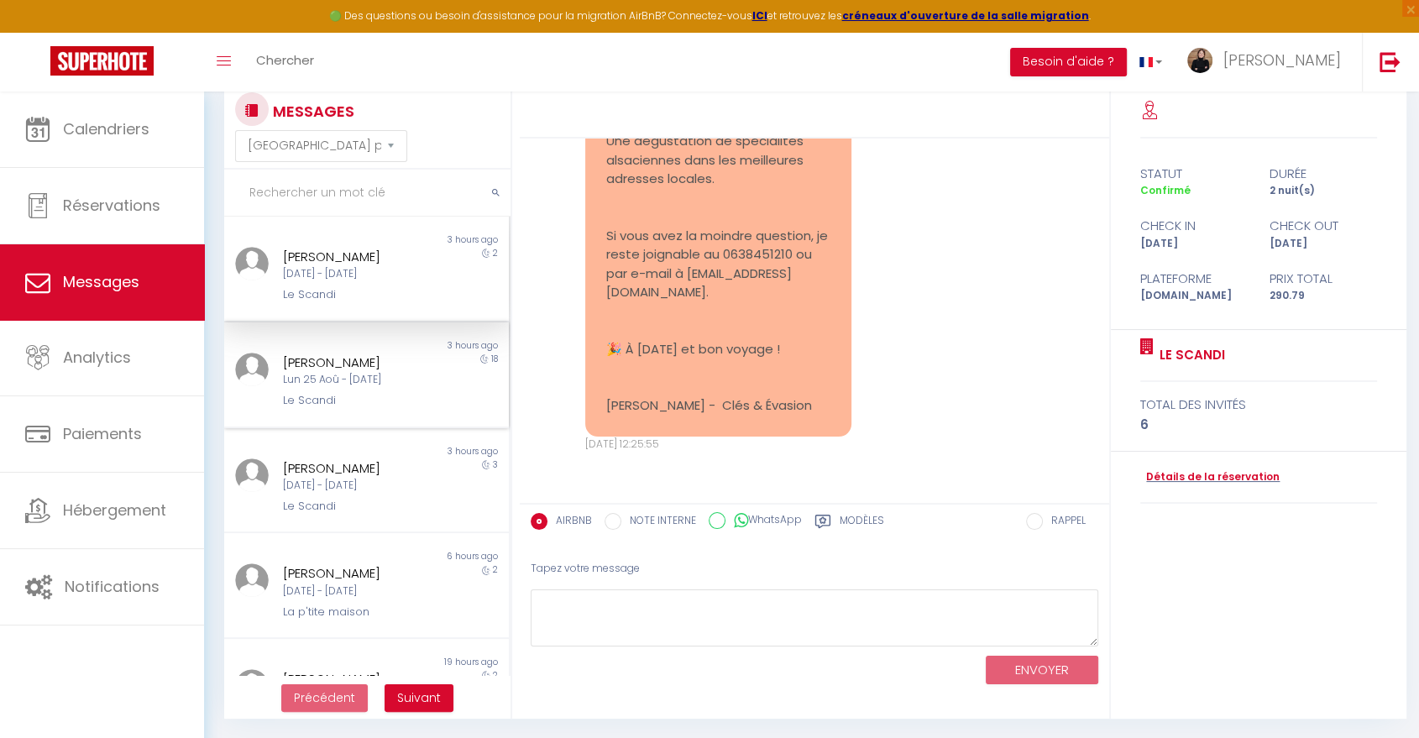
click at [365, 379] on div "Lun 25 Aoû - [DATE]" at bounding box center [355, 380] width 144 height 16
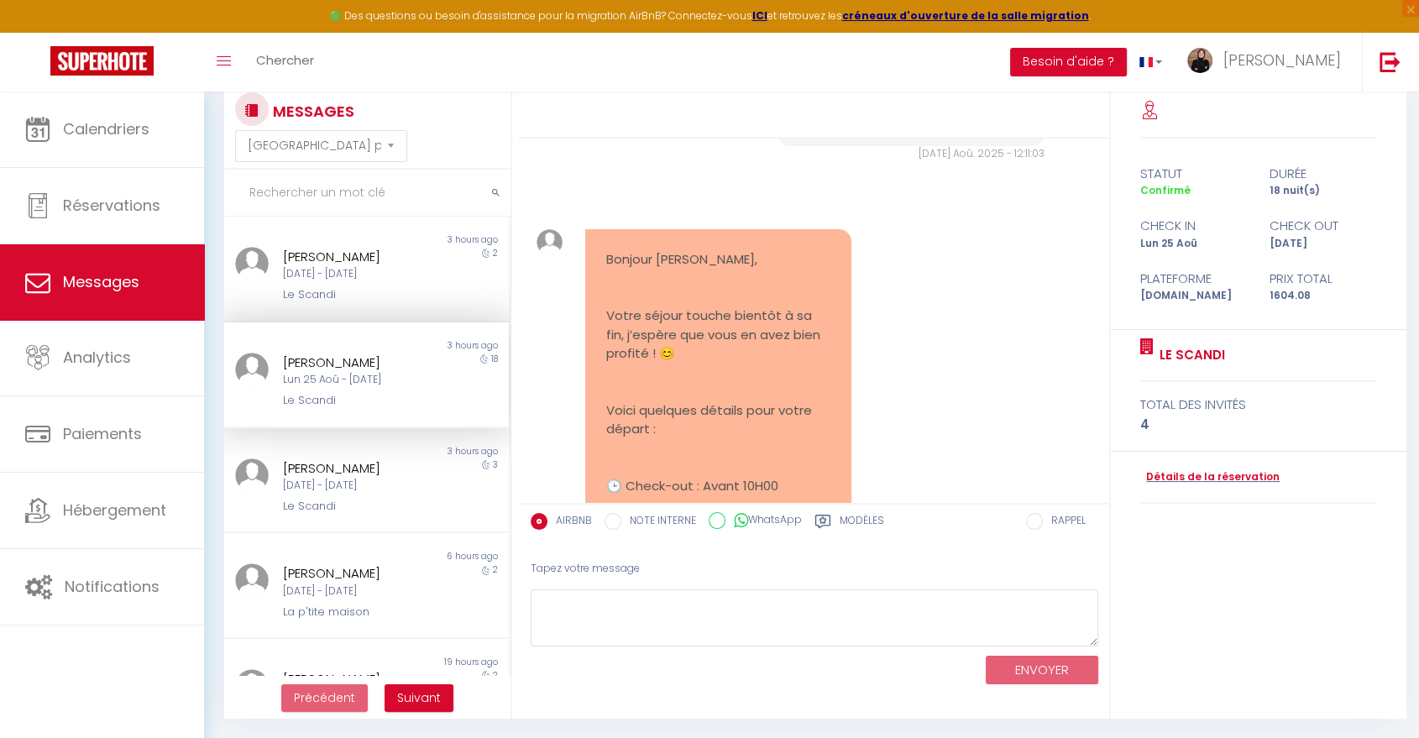
scroll to position [6785, 0]
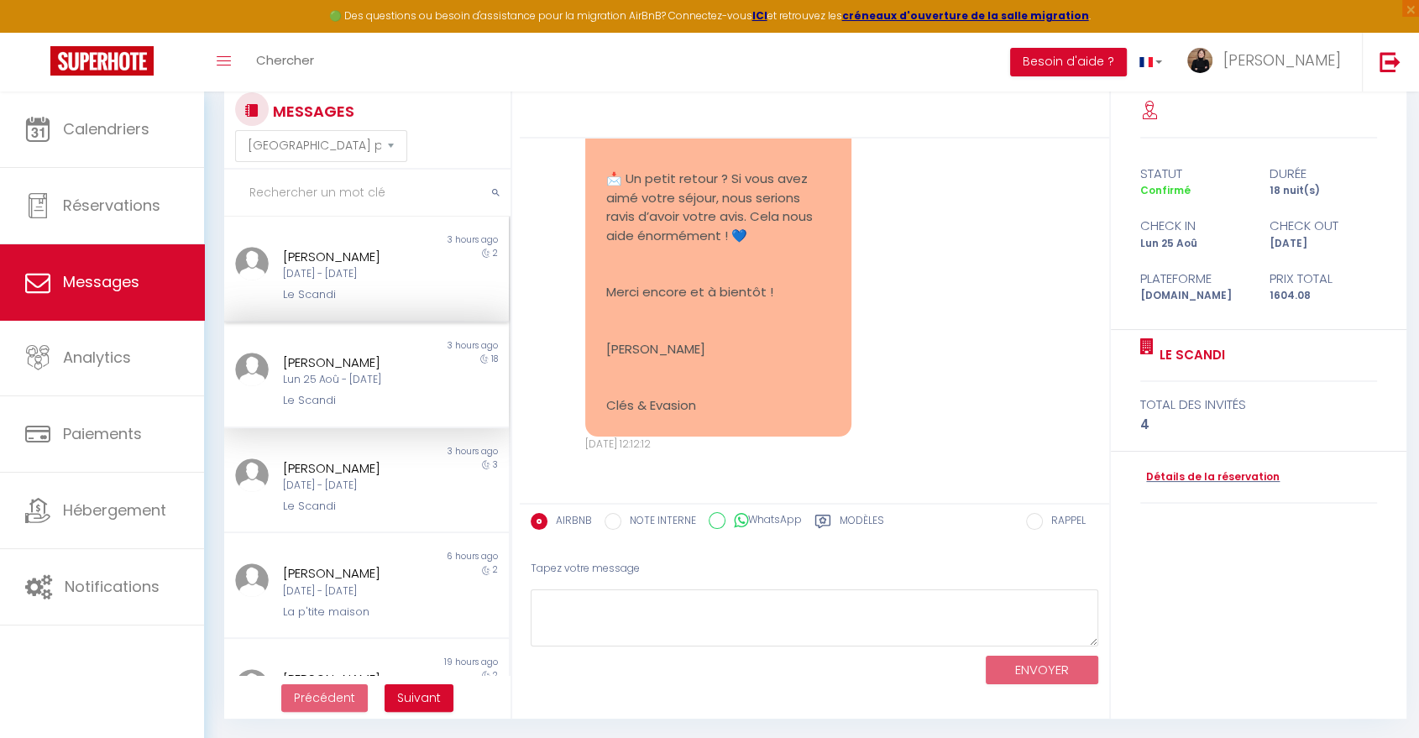
click at [358, 295] on div "Le Scandi" at bounding box center [355, 294] width 144 height 17
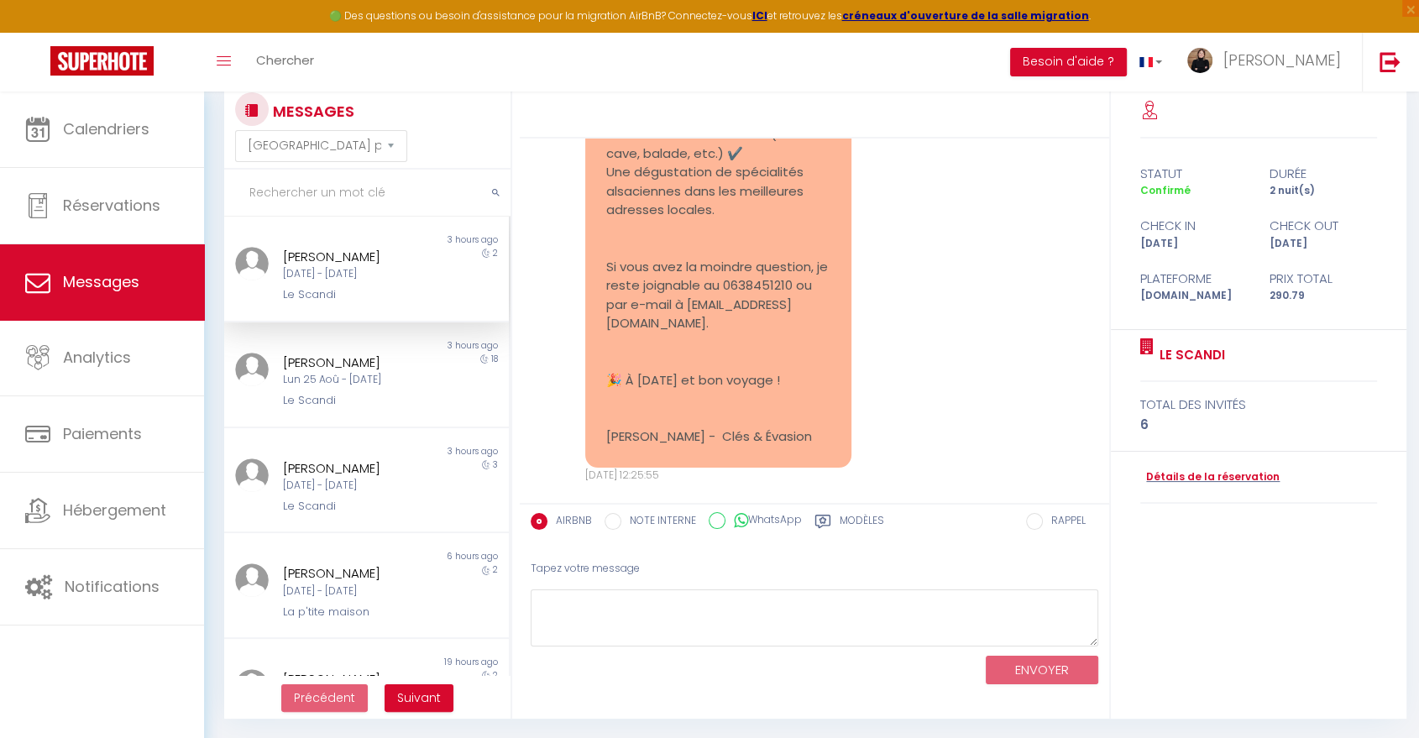
scroll to position [5075, 0]
